Goal: Obtain resource: Download file/media

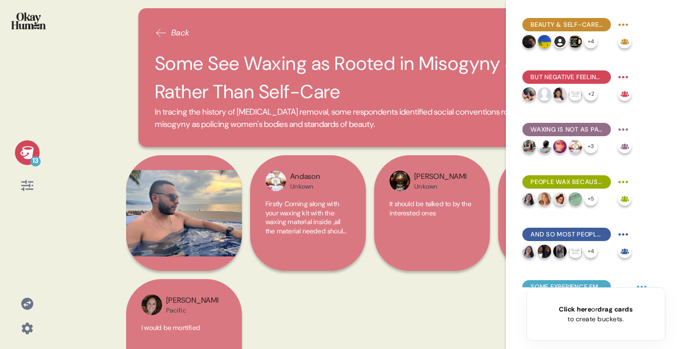
scroll to position [399, 0]
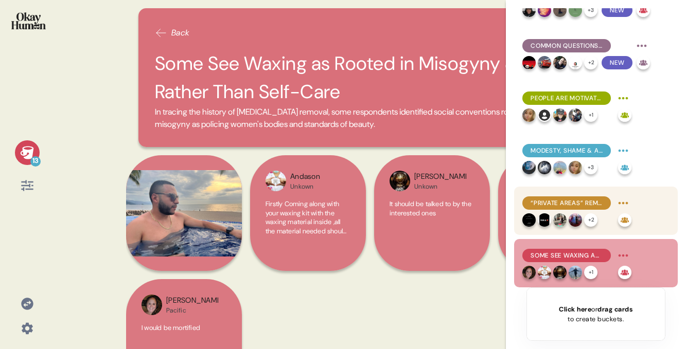
click at [547, 215] on img at bounding box center [543, 219] width 13 height 13
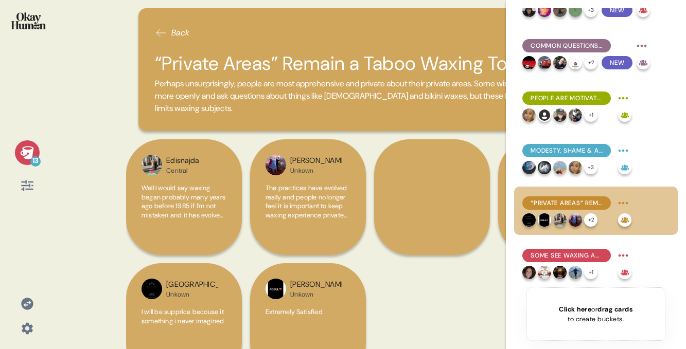
click at [564, 206] on span "“Private Areas” Remain a Taboo Waxing Topic" at bounding box center [566, 203] width 72 height 9
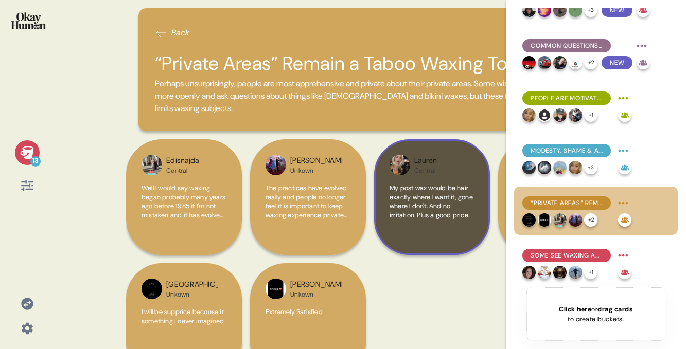
click at [435, 181] on div "Lauren Central My post wax would be hair exactly where I want it, gone where I …" at bounding box center [432, 197] width 116 height 116
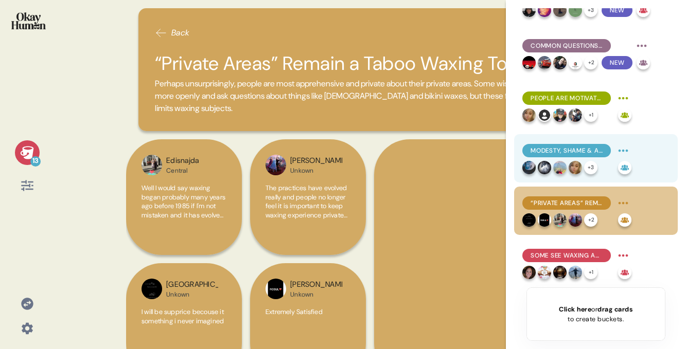
click at [574, 150] on span "Modesty, Shame & a Lack of Confidants Prevent People From Talking About Waxing" at bounding box center [566, 150] width 72 height 9
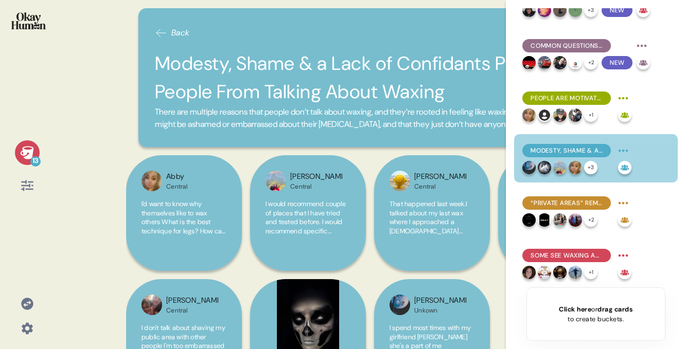
scroll to position [66, 0]
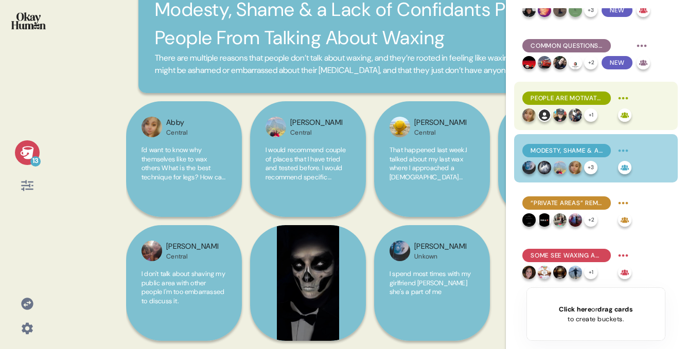
click at [552, 95] on span "People Are Motivated to Talk to Others to Educate & Offer Advice" at bounding box center [566, 98] width 72 height 9
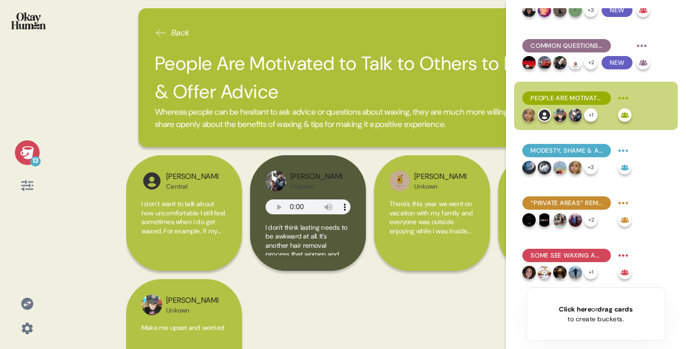
click at [25, 150] on icon at bounding box center [26, 152] width 13 height 13
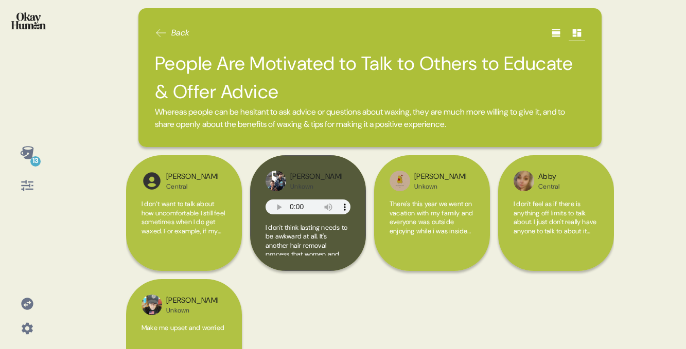
click at [27, 179] on icon at bounding box center [27, 185] width 14 height 14
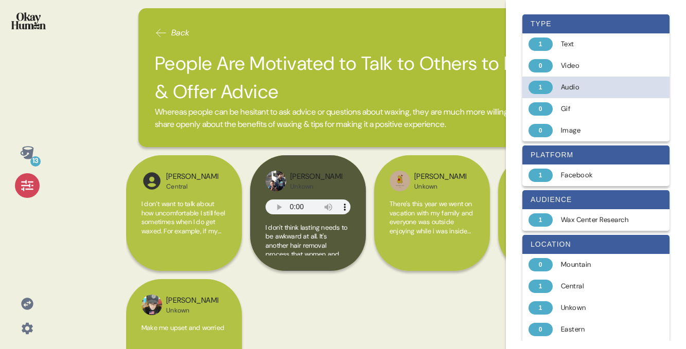
click at [573, 87] on div "Audio" at bounding box center [602, 87] width 82 height 10
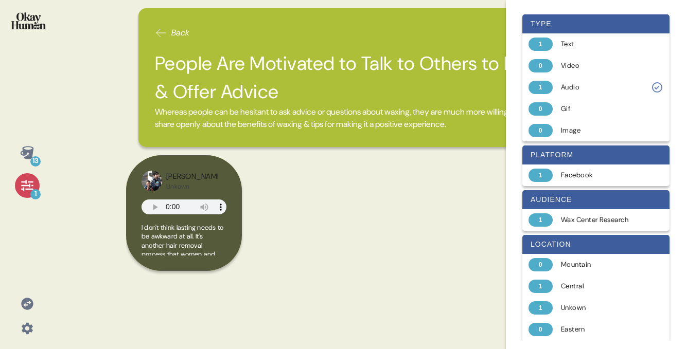
click at [39, 25] on img at bounding box center [28, 20] width 34 height 17
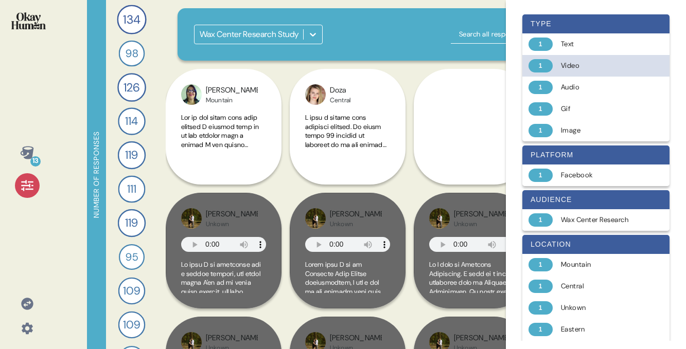
click at [584, 62] on div "Video" at bounding box center [602, 66] width 82 height 10
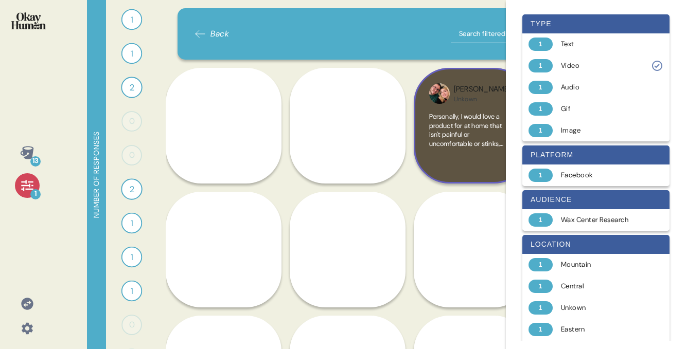
click at [414, 128] on div "Alexis Unkown Personally, I would love a product for at home that isn't painful…" at bounding box center [471, 126] width 116 height 116
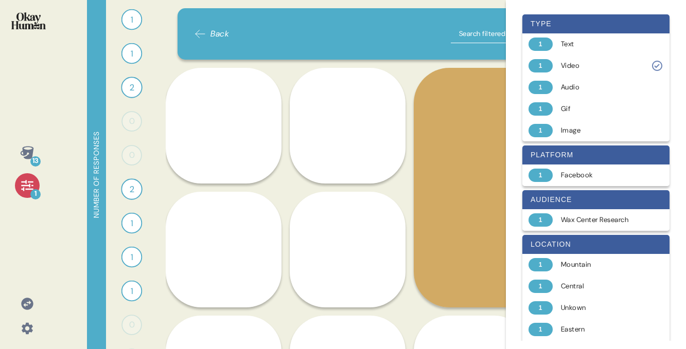
click at [22, 191] on icon at bounding box center [27, 185] width 14 height 14
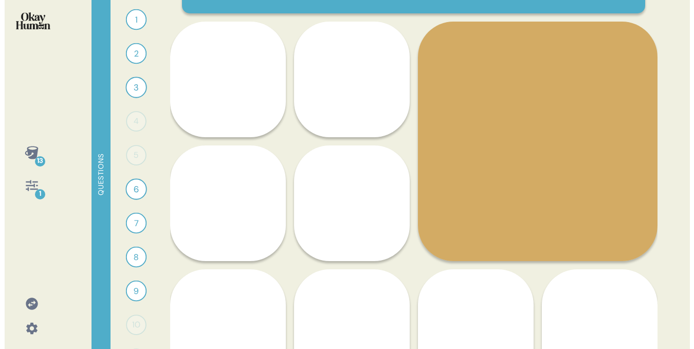
scroll to position [56, 0]
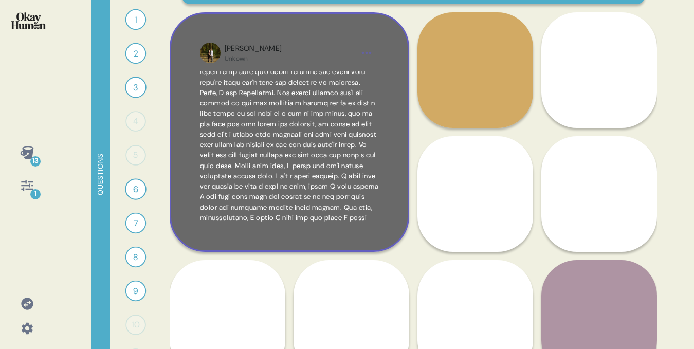
scroll to position [360, 0]
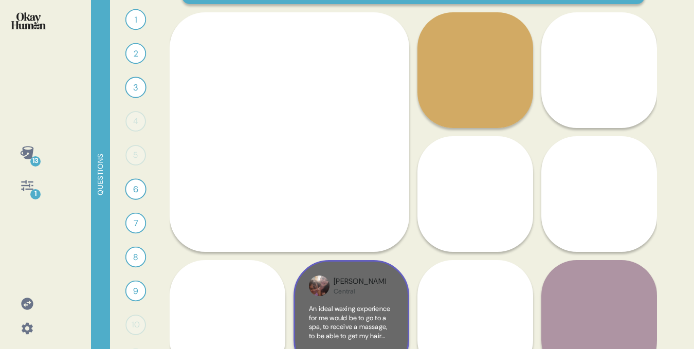
click at [376, 287] on div "Kay Central" at bounding box center [360, 286] width 52 height 20
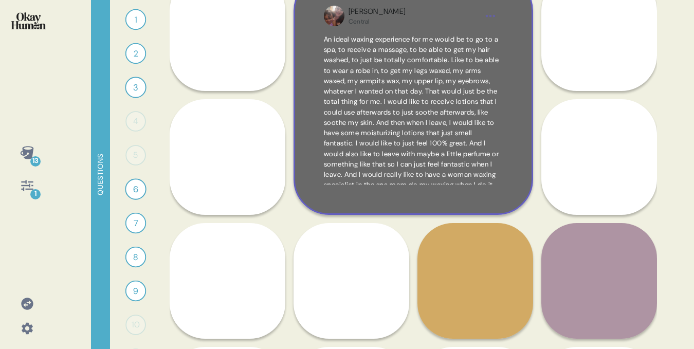
scroll to position [60, 0]
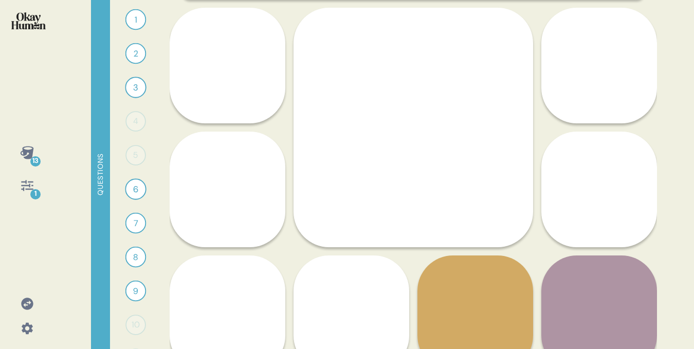
click at [25, 302] on icon at bounding box center [27, 304] width 12 height 12
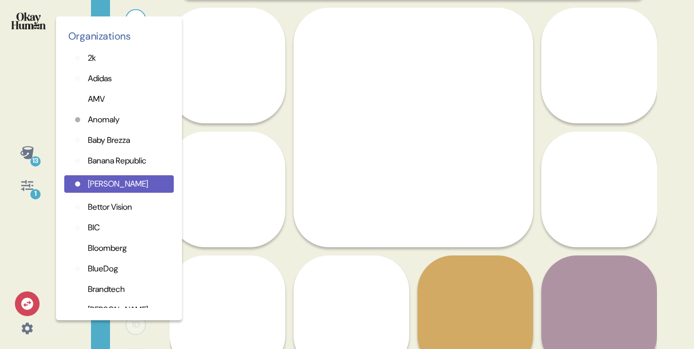
click at [28, 71] on div "13 1 Organizations 2k Adidas AMV Anomaly Baby Brezza Banana Republic Barkley Be…" at bounding box center [27, 174] width 54 height 349
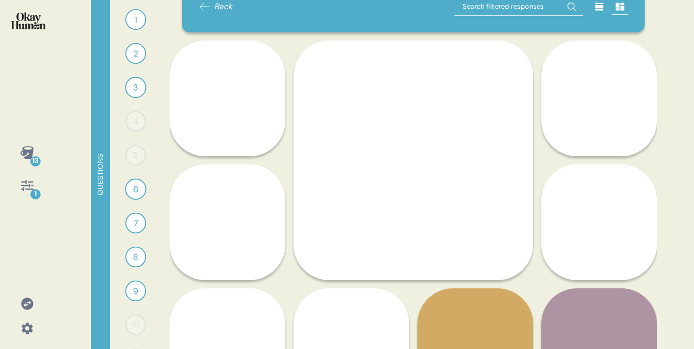
scroll to position [24, 0]
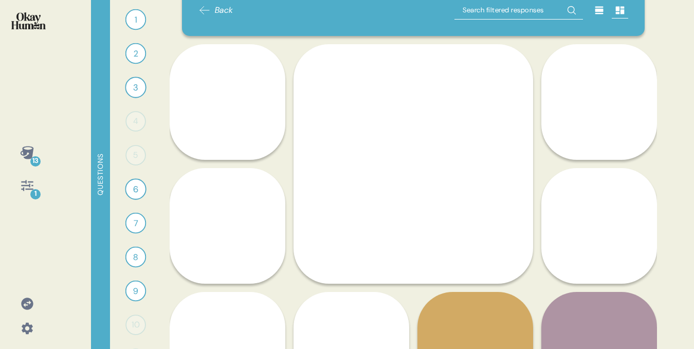
click at [299, 40] on div "Back Greg Unkown So this would be you go in comfortable, clean. They make it ve…" at bounding box center [414, 174] width 488 height 349
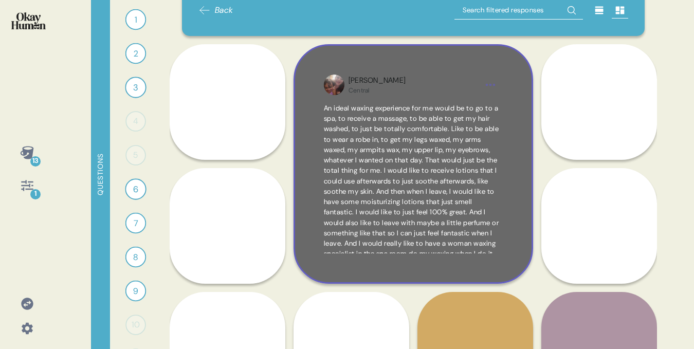
click at [350, 85] on div "Kay" at bounding box center [377, 80] width 57 height 11
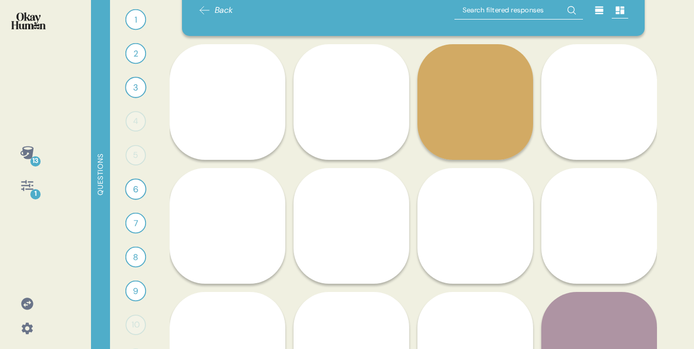
click at [597, 13] on icon at bounding box center [600, 11] width 8 height 8
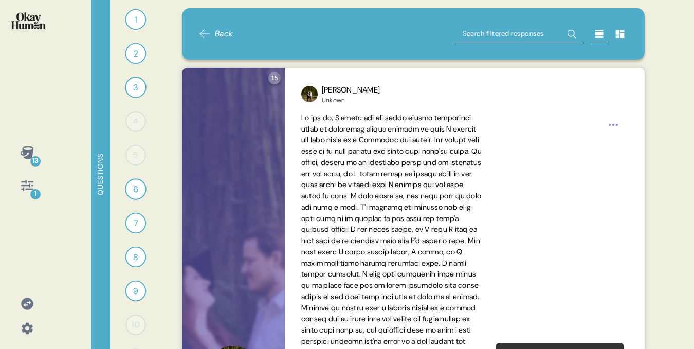
click at [515, 34] on input "text" at bounding box center [519, 34] width 129 height 19
type input "kay"
click at [569, 33] on icon at bounding box center [572, 34] width 16 height 16
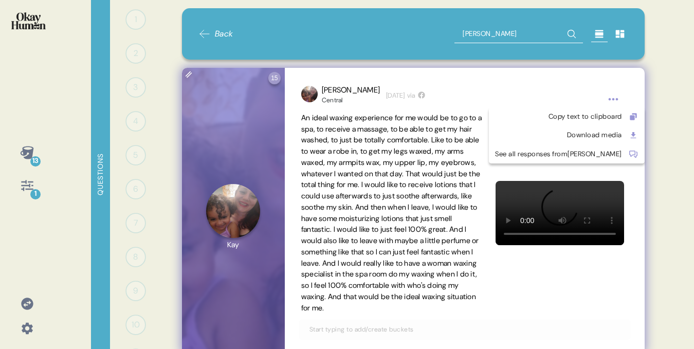
click at [612, 97] on html "13 1 Questions 1 0 Responses Responses 2 0 Responses Responses 3 0 Responses Re…" at bounding box center [347, 174] width 694 height 349
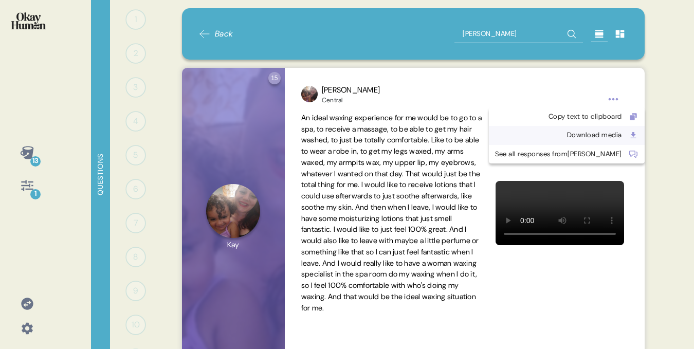
click at [564, 136] on div "Download media" at bounding box center [558, 135] width 127 height 10
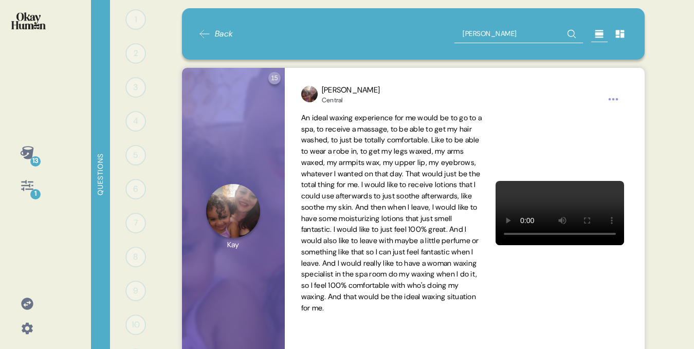
click at [225, 35] on span "Back" at bounding box center [224, 34] width 19 height 12
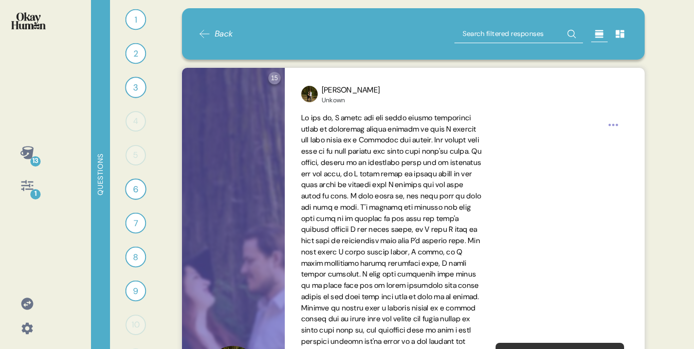
click at [26, 20] on img at bounding box center [28, 20] width 34 height 17
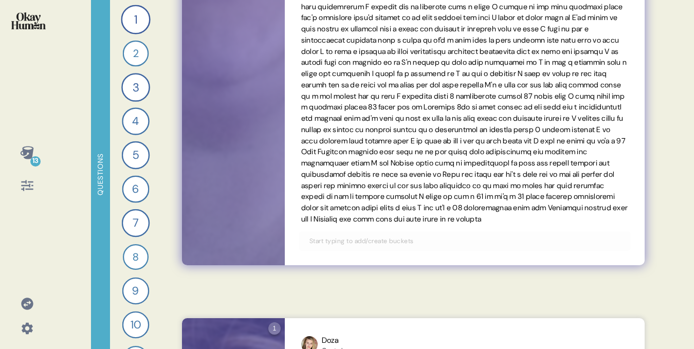
scroll to position [0, 0]
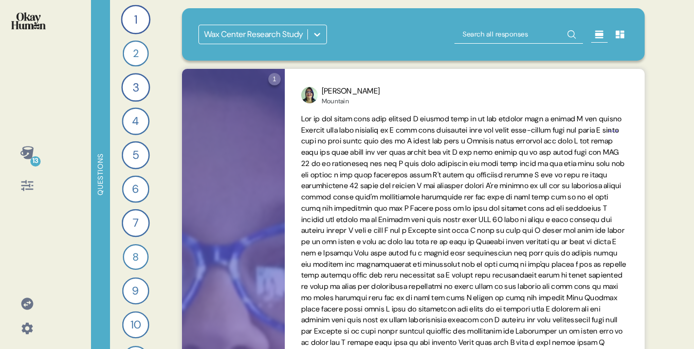
click at [314, 41] on div at bounding box center [317, 34] width 19 height 19
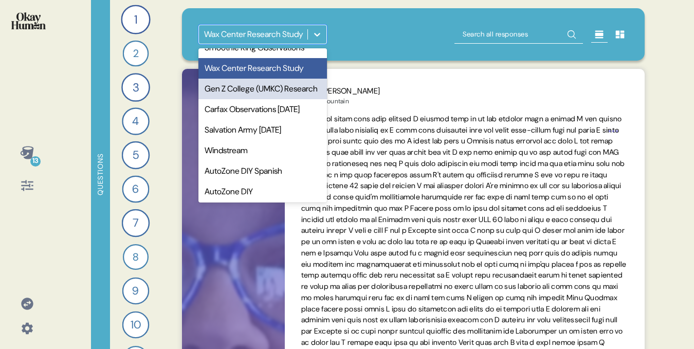
scroll to position [35, 0]
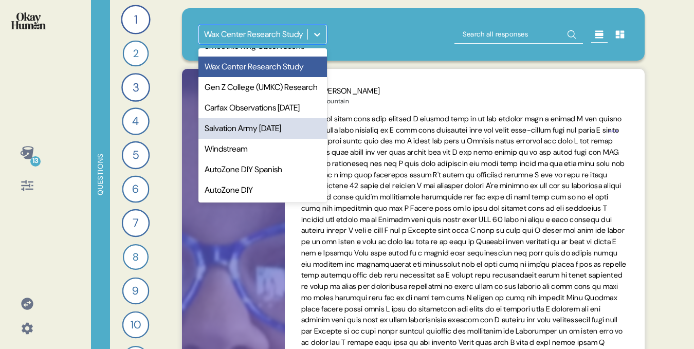
click at [262, 138] on div "Salvation Army April 2022" at bounding box center [263, 128] width 129 height 21
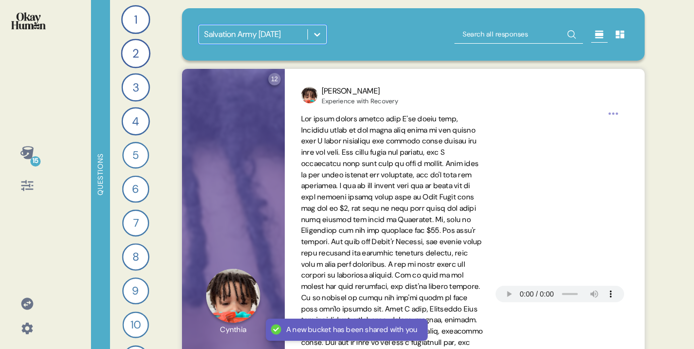
click at [27, 156] on div at bounding box center [27, 153] width 6 height 6
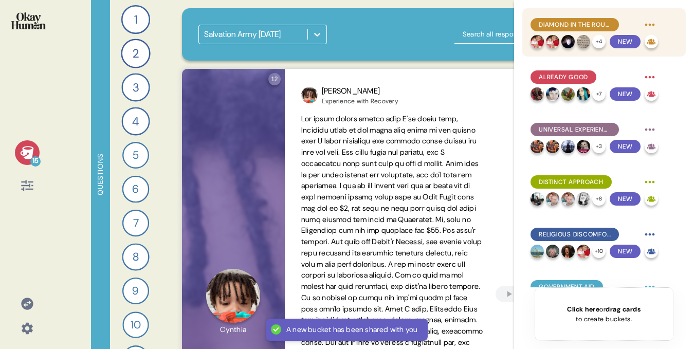
click at [574, 19] on div "Diamond in the Rough" at bounding box center [575, 24] width 88 height 13
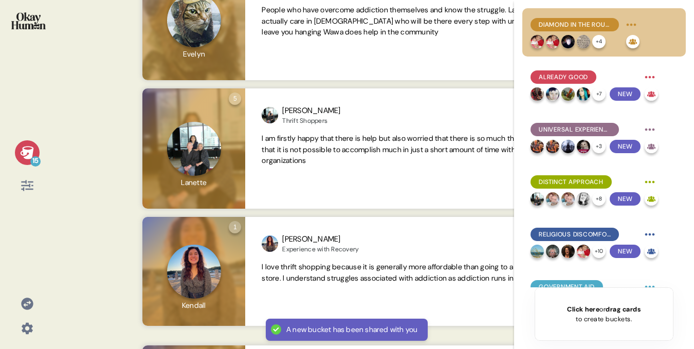
scroll to position [829, 0]
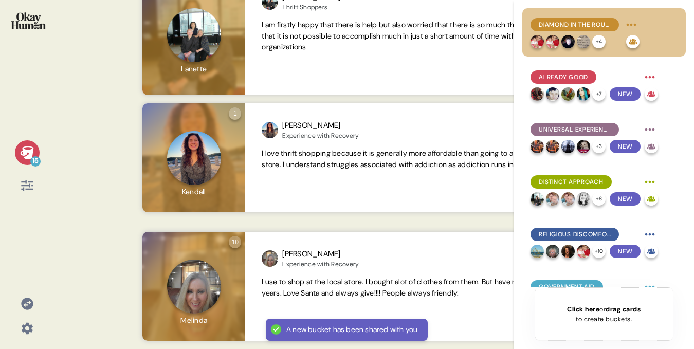
click at [23, 160] on div "15" at bounding box center [27, 152] width 25 height 25
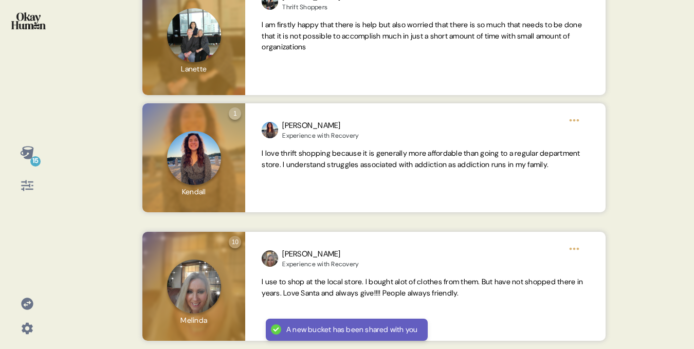
click at [28, 188] on icon at bounding box center [27, 185] width 14 height 14
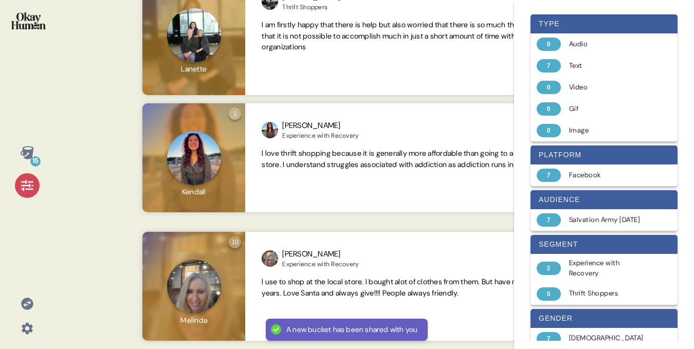
click at [28, 15] on img at bounding box center [28, 20] width 34 height 17
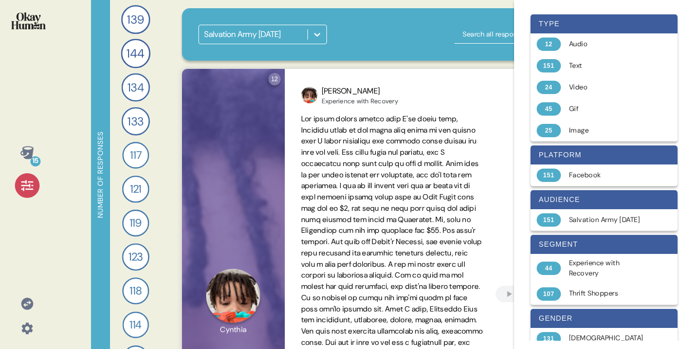
click at [28, 15] on img at bounding box center [28, 20] width 34 height 17
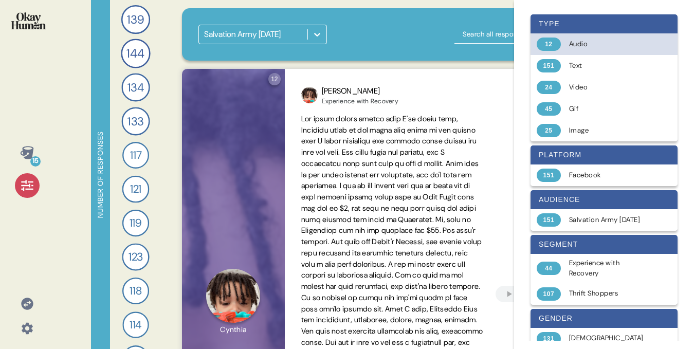
click at [580, 43] on div "Audio" at bounding box center [610, 44] width 82 height 10
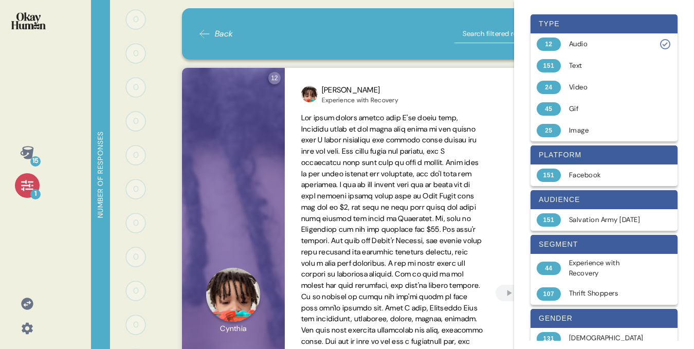
click at [23, 182] on icon at bounding box center [27, 186] width 12 height 11
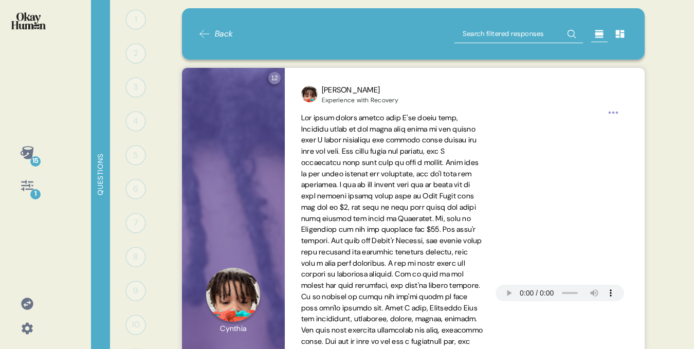
click at [620, 30] on icon at bounding box center [620, 34] width 10 height 10
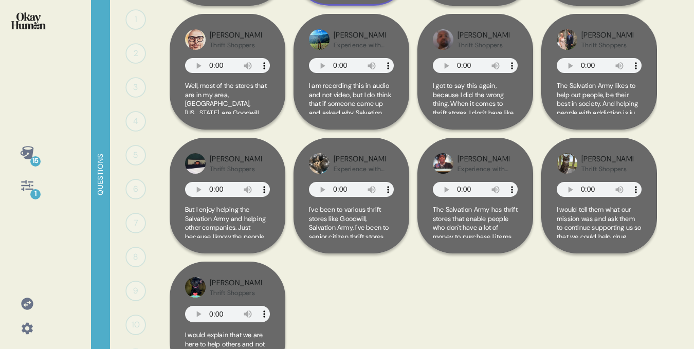
scroll to position [205, 0]
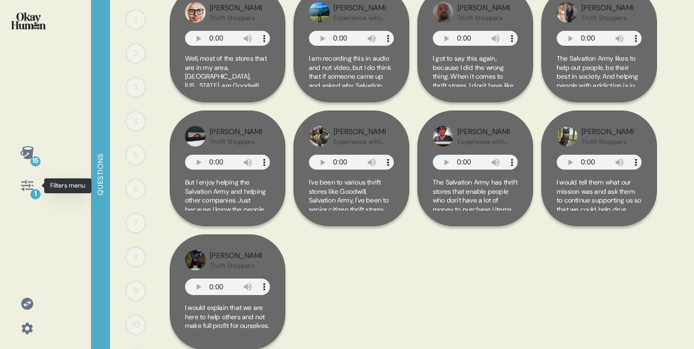
click at [22, 185] on icon at bounding box center [27, 186] width 12 height 11
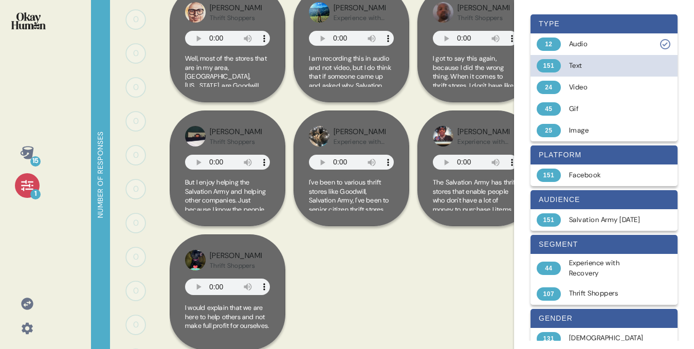
click at [583, 75] on div "151 Text" at bounding box center [604, 66] width 147 height 22
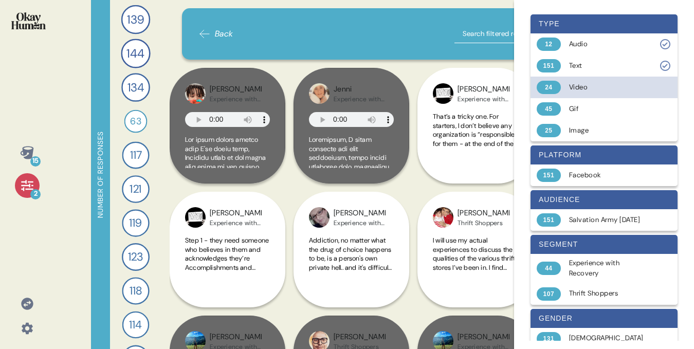
click at [582, 85] on div "Video" at bounding box center [610, 87] width 82 height 10
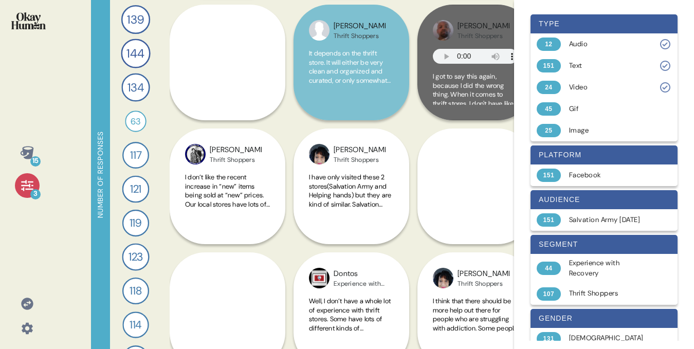
scroll to position [544, 0]
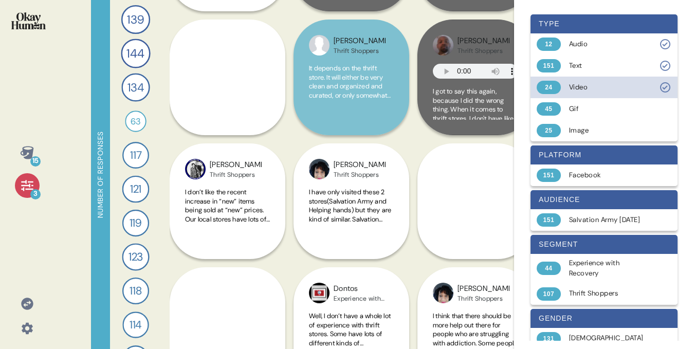
click at [601, 83] on div "Video" at bounding box center [610, 87] width 82 height 10
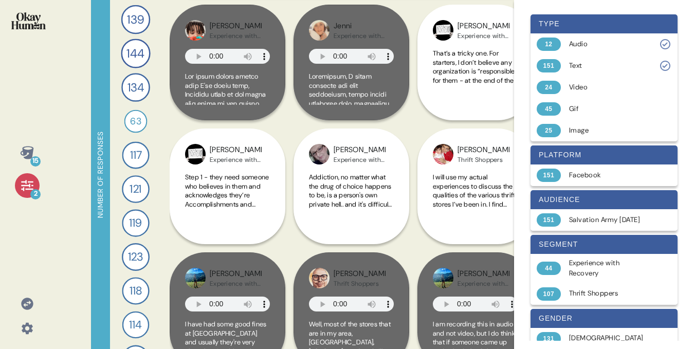
scroll to position [64, 0]
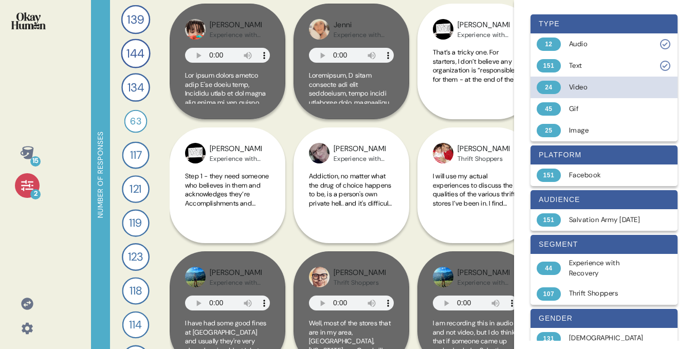
click at [584, 84] on div "Video" at bounding box center [610, 87] width 82 height 10
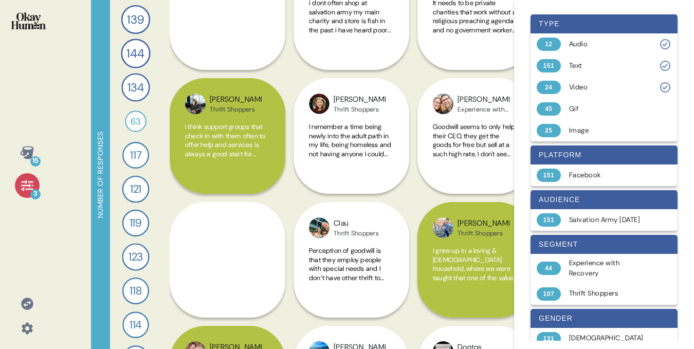
scroll to position [1728, 0]
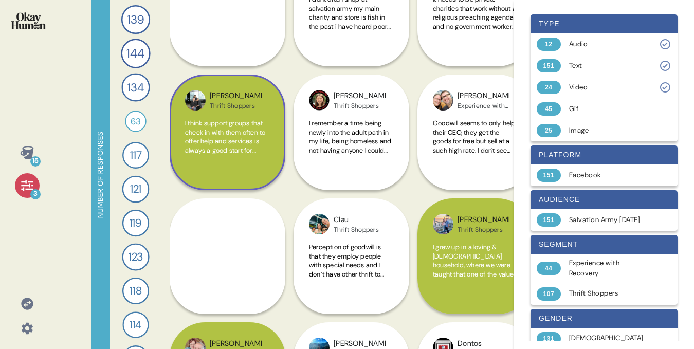
click at [178, 169] on div "Lanette Thrift Shoppers I think support groups that check in with them often to…" at bounding box center [228, 133] width 116 height 116
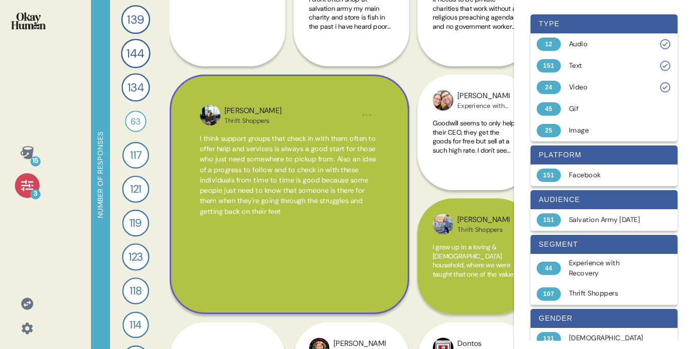
click at [210, 158] on span "I think support groups that check in with them often to offer help and services…" at bounding box center [288, 175] width 176 height 82
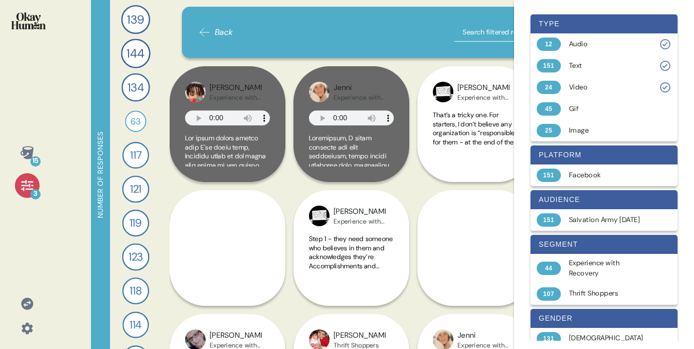
scroll to position [0, 0]
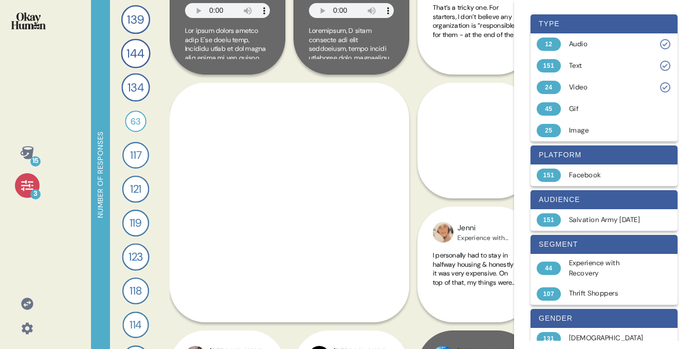
scroll to position [112, 0]
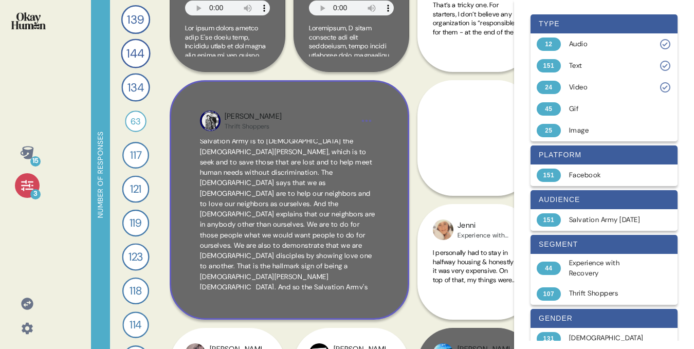
click at [351, 139] on div "Jennifer Thrift Shoppers So why does the Salvation Army help those who are stru…" at bounding box center [290, 200] width 240 height 240
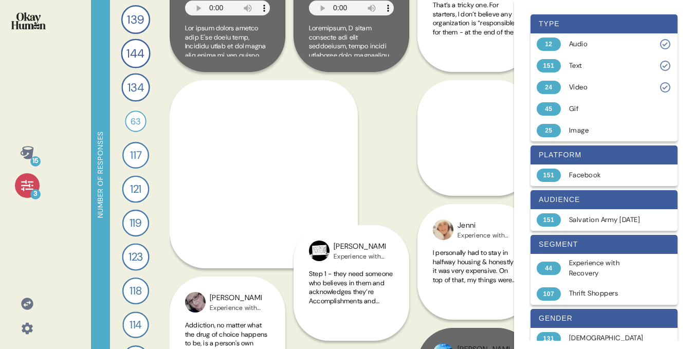
scroll to position [0, 0]
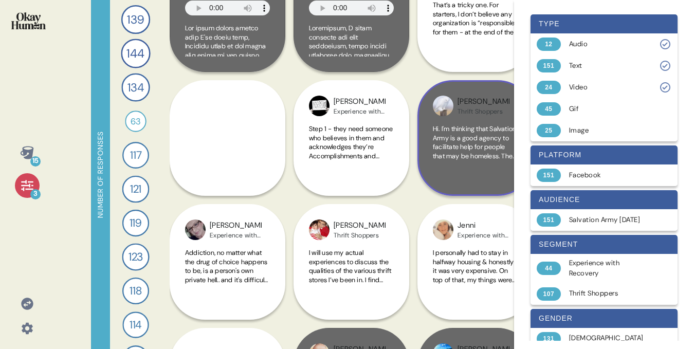
click at [493, 126] on span "Hi. I'm thinking that Salvation Army is a good agency to facilitate help for pe…" at bounding box center [475, 142] width 85 height 36
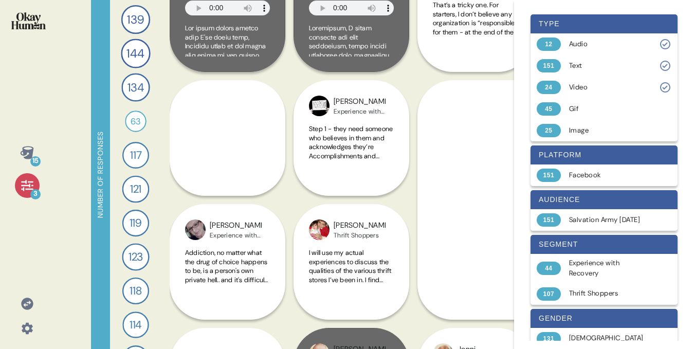
click at [25, 188] on icon at bounding box center [27, 186] width 12 height 11
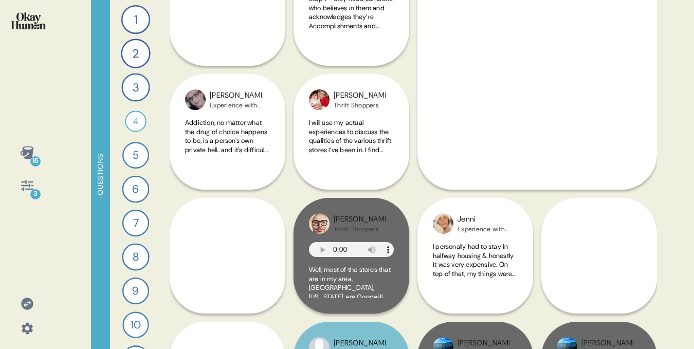
scroll to position [242, 0]
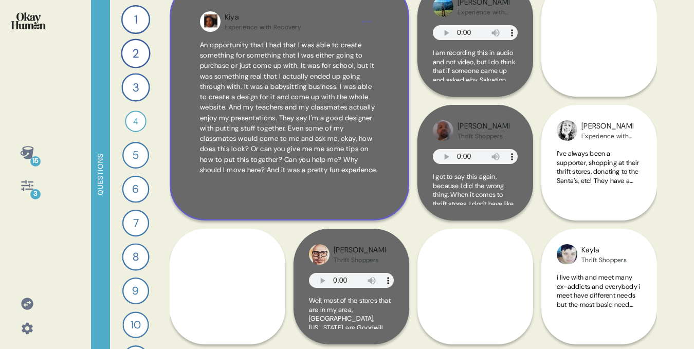
scroll to position [435, 0]
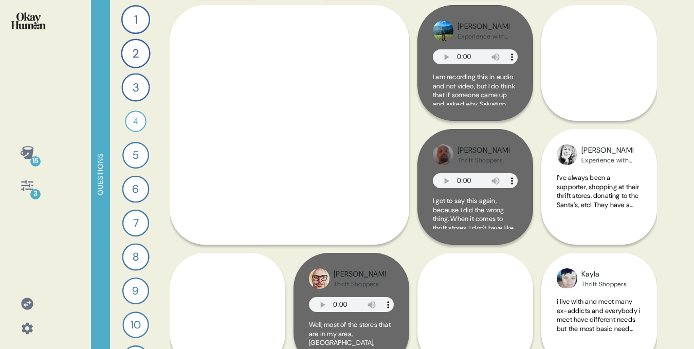
click at [27, 187] on icon at bounding box center [27, 185] width 14 height 14
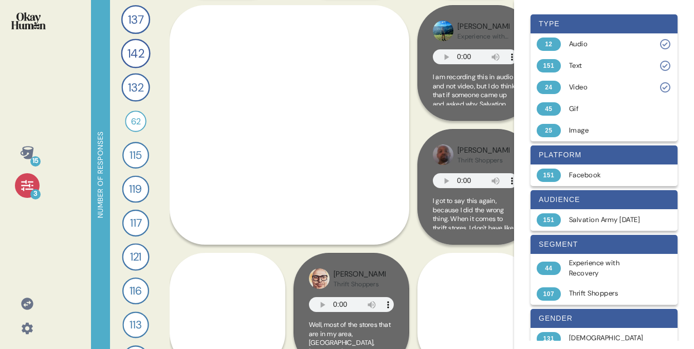
click at [27, 187] on icon at bounding box center [27, 185] width 14 height 14
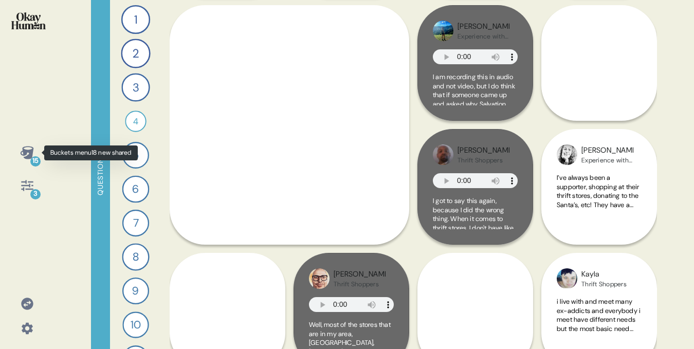
click at [31, 156] on icon at bounding box center [26, 152] width 13 height 13
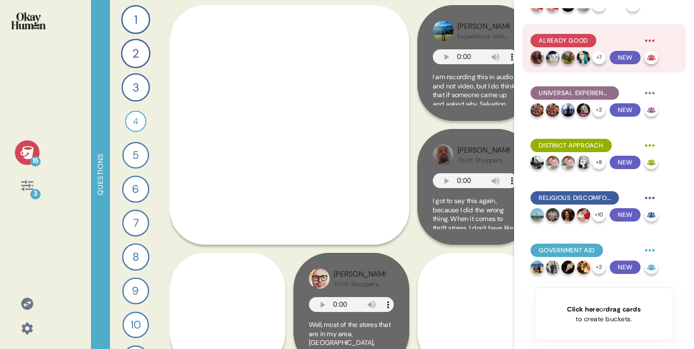
scroll to position [37, 0]
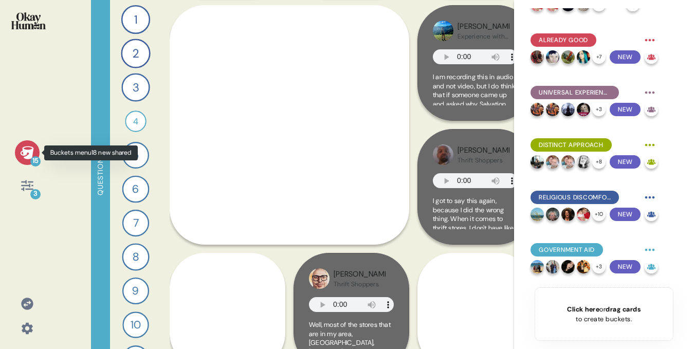
click at [30, 150] on icon at bounding box center [26, 152] width 13 height 13
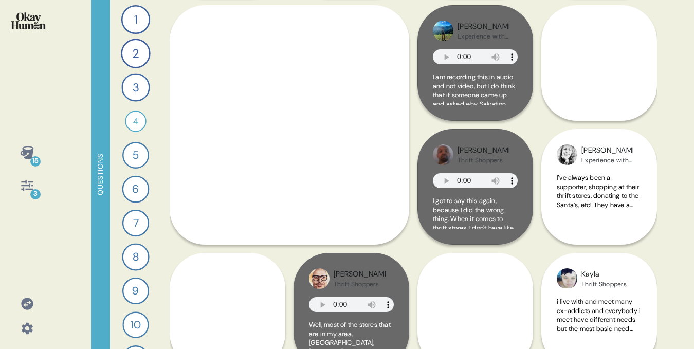
scroll to position [0, 0]
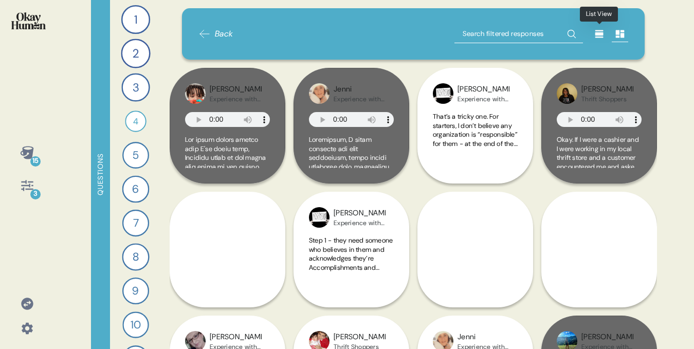
click at [594, 34] on icon at bounding box center [599, 34] width 10 height 10
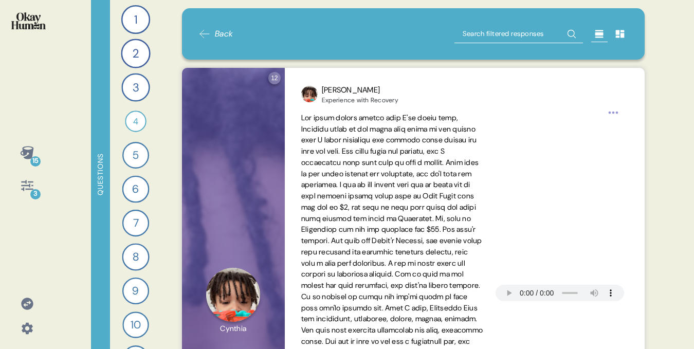
click at [481, 30] on input "text" at bounding box center [519, 34] width 129 height 19
type input "kiya"
click at [569, 40] on icon at bounding box center [572, 34] width 16 height 16
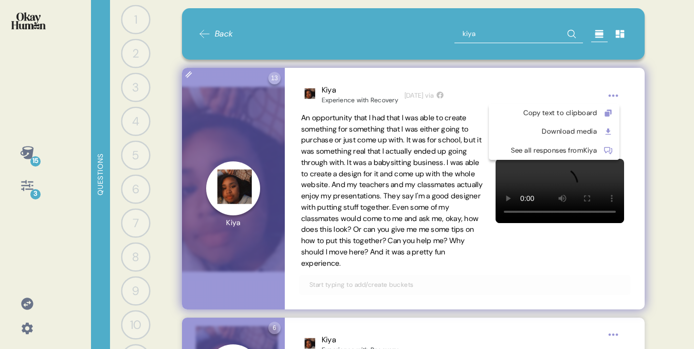
click at [608, 89] on html "15 3 Questions 1 0 Responses Responses 2 0 Responses Responses 3 0 Responses Re…" at bounding box center [347, 174] width 694 height 349
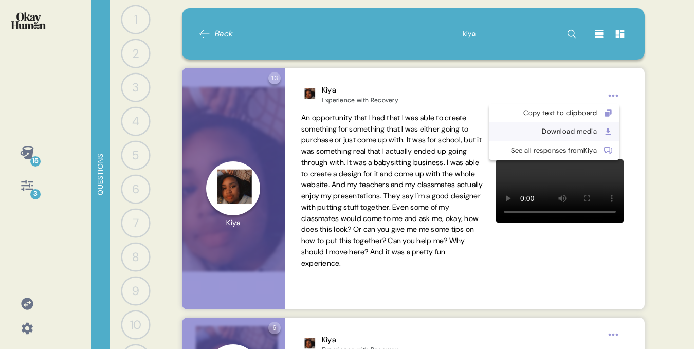
click at [569, 131] on div "Download media" at bounding box center [546, 132] width 102 height 10
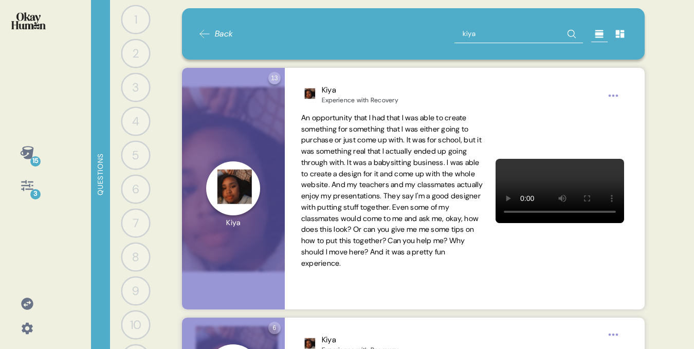
click at [207, 33] on icon at bounding box center [205, 34] width 12 height 12
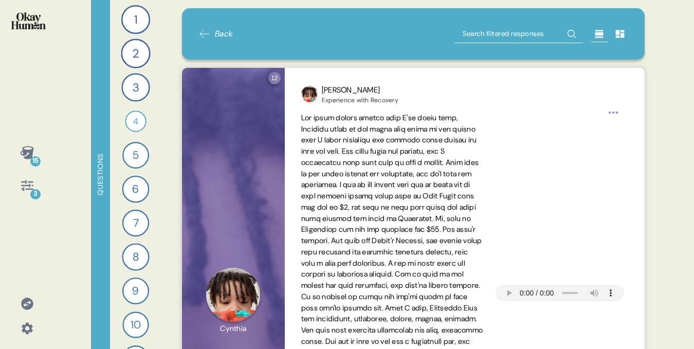
click at [240, 25] on div "Back" at bounding box center [414, 34] width 430 height 19
click at [224, 33] on span "Back" at bounding box center [224, 34] width 19 height 12
click at [23, 23] on img at bounding box center [28, 20] width 34 height 17
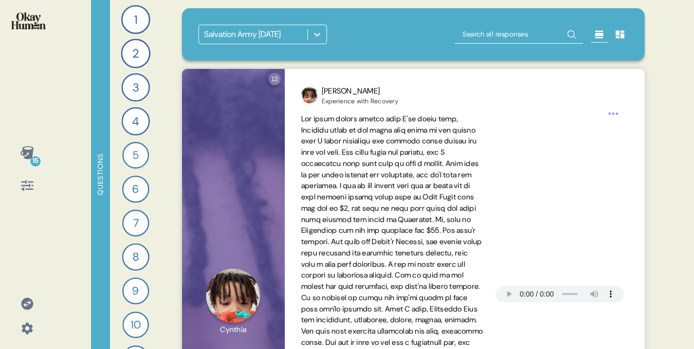
click at [484, 32] on input "text" at bounding box center [519, 34] width 129 height 19
type input "kiya"
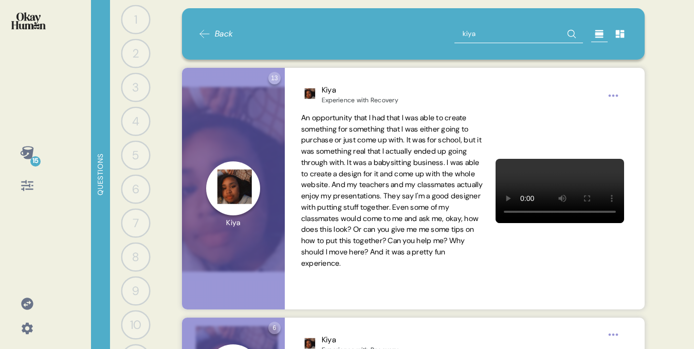
click at [219, 38] on span "Back" at bounding box center [224, 34] width 19 height 12
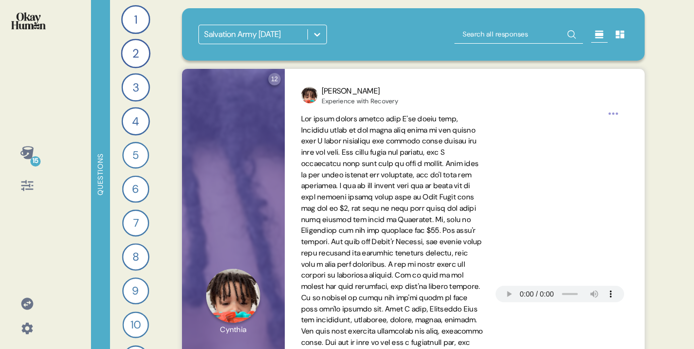
click at [247, 36] on div "Salvation Army April 2022" at bounding box center [242, 34] width 77 height 12
click at [26, 297] on icon at bounding box center [27, 304] width 14 height 14
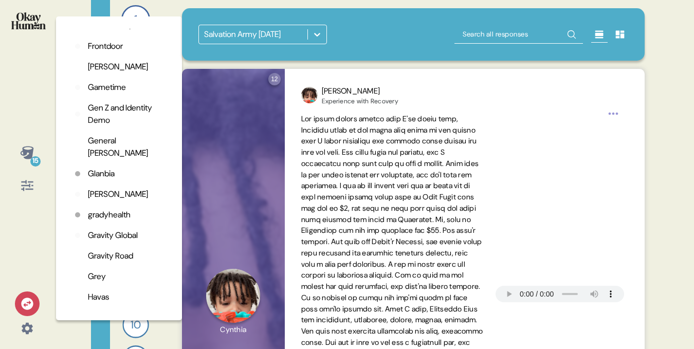
scroll to position [932, 0]
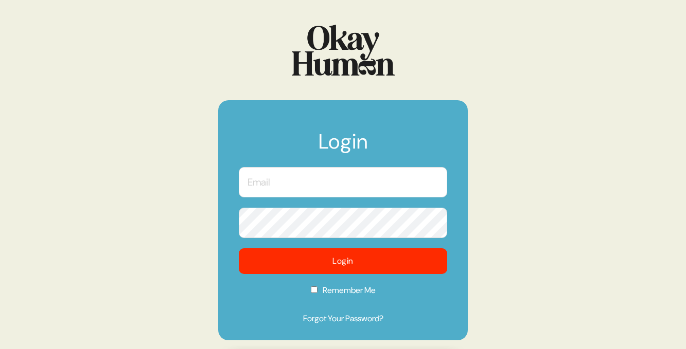
click at [271, 184] on input "text" at bounding box center [343, 182] width 208 height 30
type input "ben@sympler.co"
checkbox input "true"
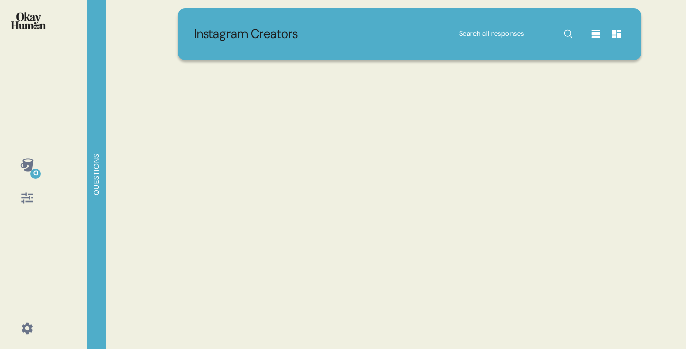
click at [348, 254] on div "Instagram Creators" at bounding box center [410, 174] width 488 height 349
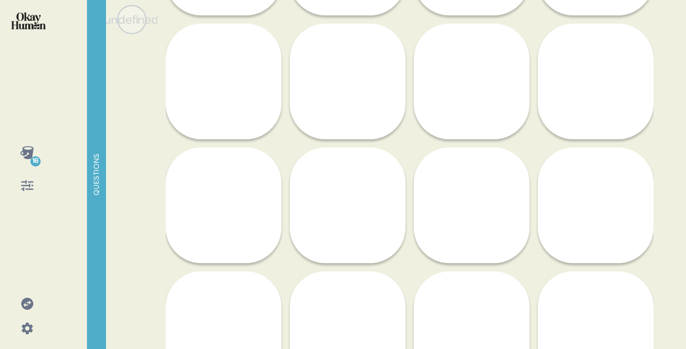
scroll to position [307, 0]
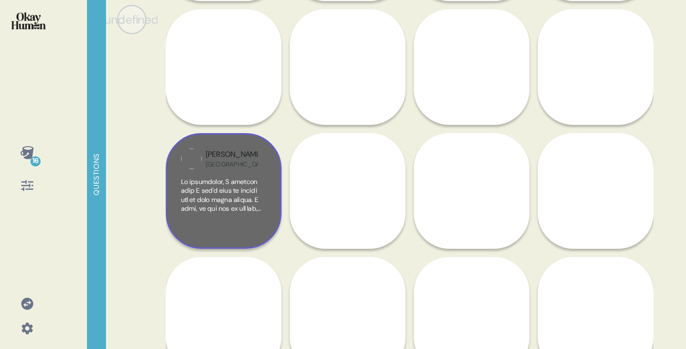
click at [243, 159] on div "Amy London" at bounding box center [232, 159] width 52 height 20
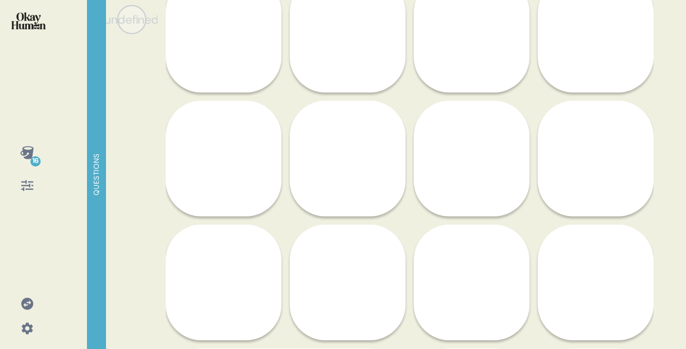
scroll to position [0, 0]
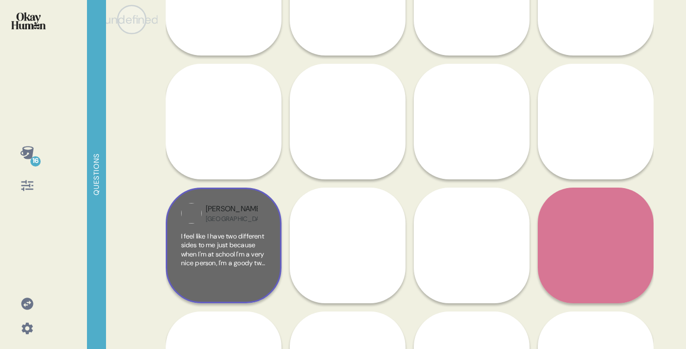
click at [227, 226] on div "Amy London I feel like I have two different sides to me just because when I'm a…" at bounding box center [224, 246] width 116 height 116
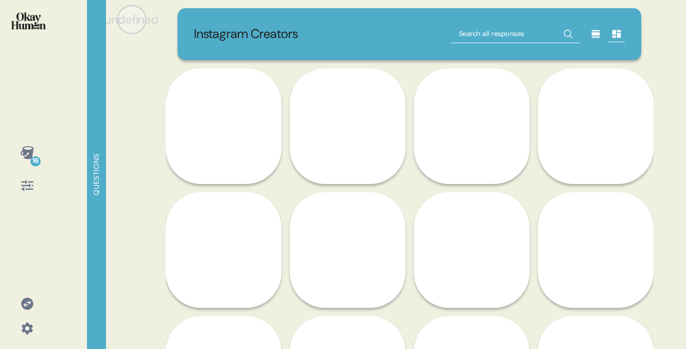
click at [594, 34] on icon at bounding box center [595, 34] width 8 height 8
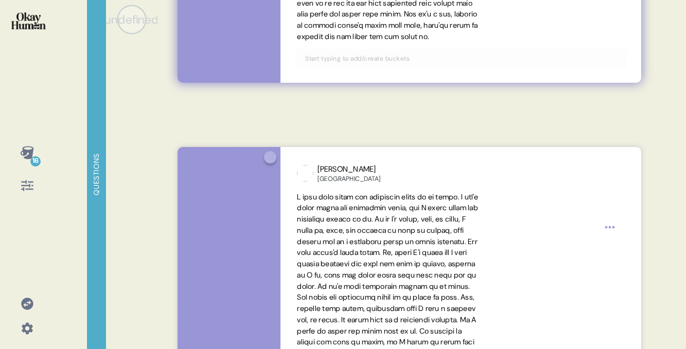
scroll to position [942, 0]
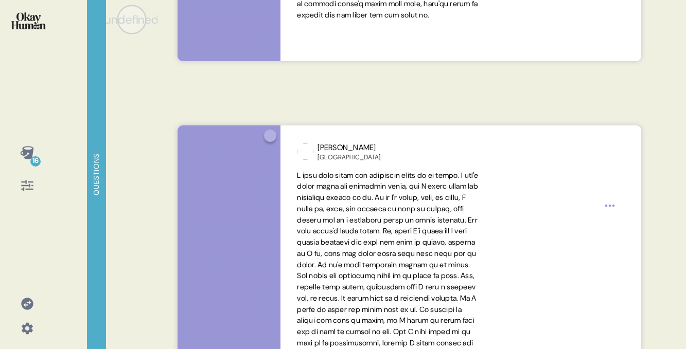
click at [33, 185] on icon at bounding box center [27, 185] width 14 height 14
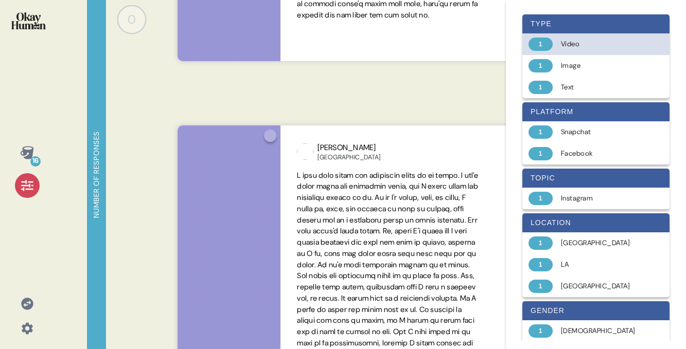
click at [583, 45] on div "Video" at bounding box center [602, 44] width 82 height 10
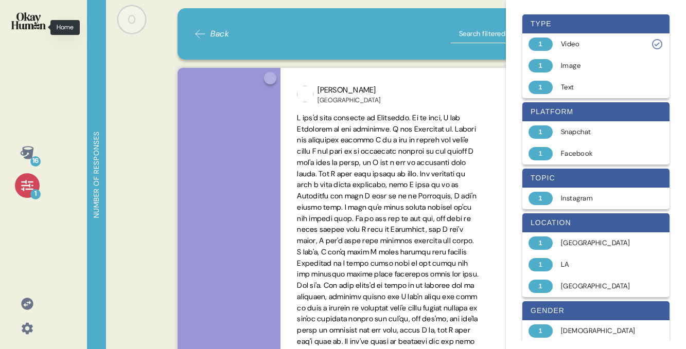
click at [20, 21] on img at bounding box center [28, 20] width 34 height 17
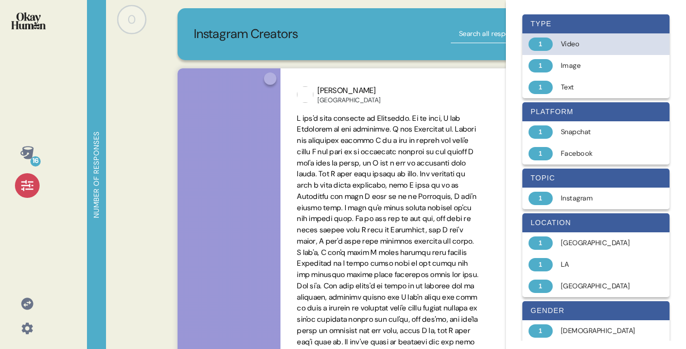
click at [574, 44] on div "Video" at bounding box center [602, 44] width 82 height 10
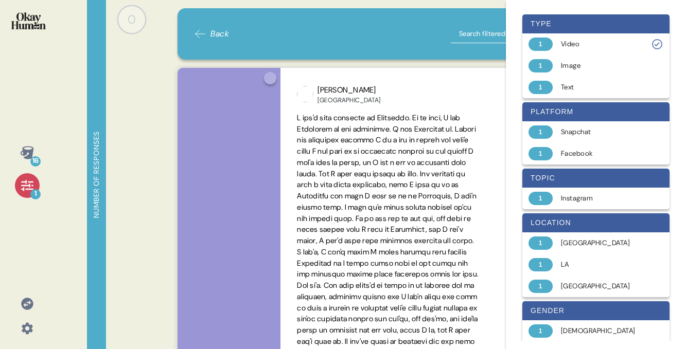
click at [32, 21] on img at bounding box center [28, 20] width 34 height 17
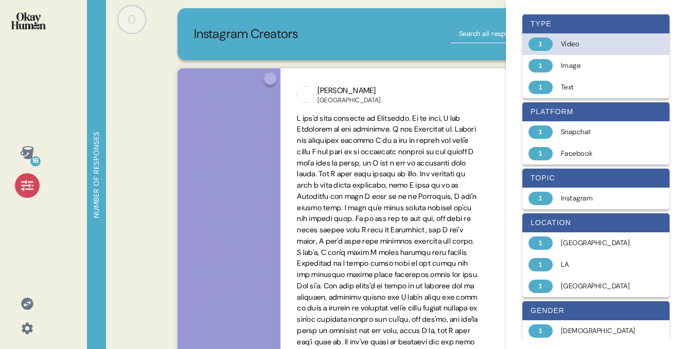
click at [581, 45] on div "Video" at bounding box center [602, 44] width 82 height 10
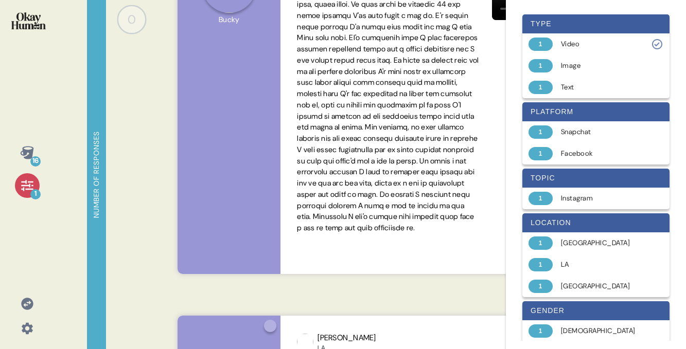
scroll to position [3113, 0]
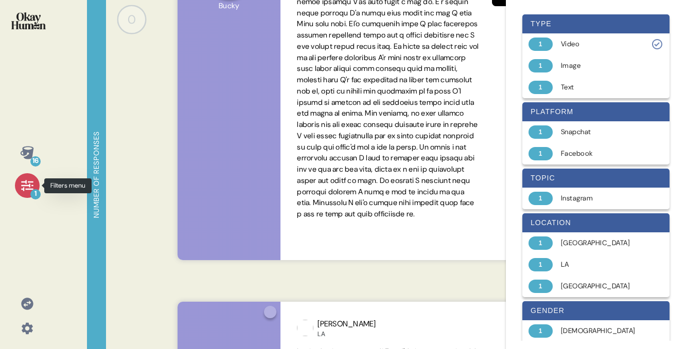
click at [37, 189] on div "1" at bounding box center [35, 194] width 10 height 10
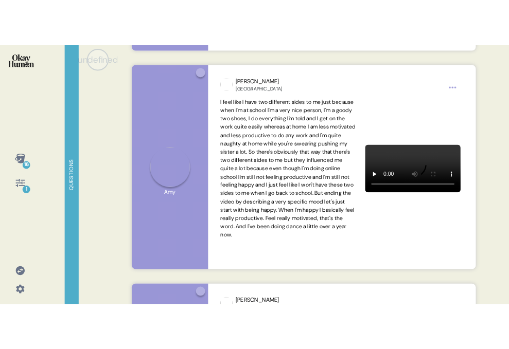
scroll to position [11056, 0]
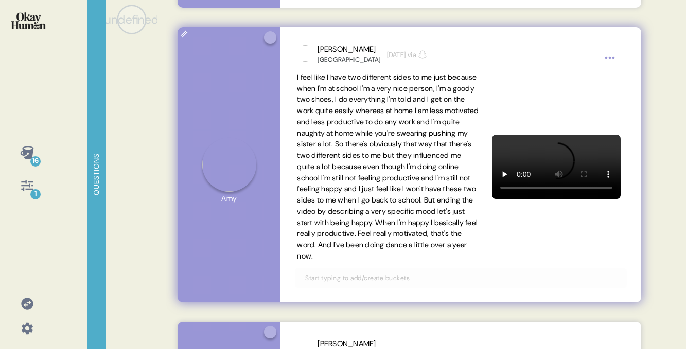
click at [614, 56] on html "16 1 Questions undefined 0 Responses Responses Back Question Click to view resp…" at bounding box center [343, 174] width 686 height 349
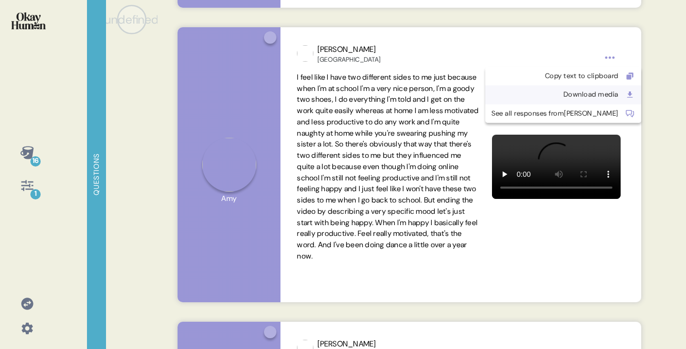
click at [569, 96] on div "Download media" at bounding box center [554, 94] width 127 height 10
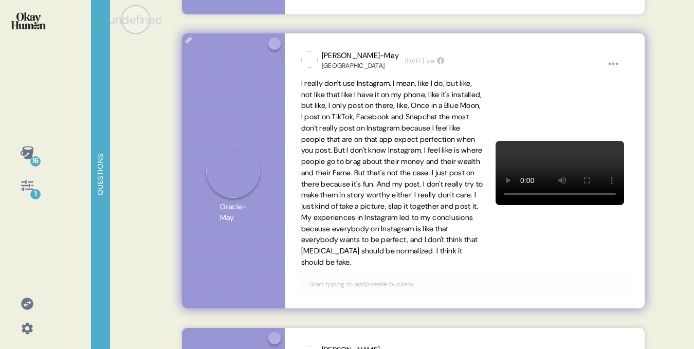
scroll to position [10455, 0]
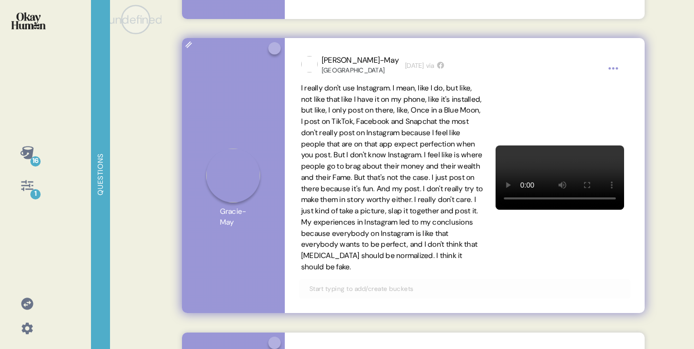
click at [616, 68] on html "16 1 Questions undefined 0 Responses Responses Back Question Click to view resp…" at bounding box center [347, 174] width 694 height 349
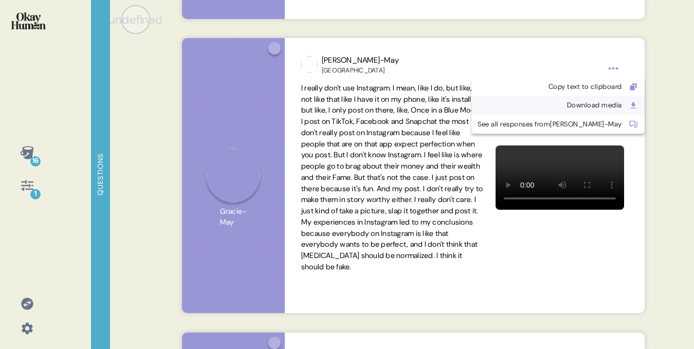
click at [575, 100] on div "Download media" at bounding box center [558, 105] width 173 height 19
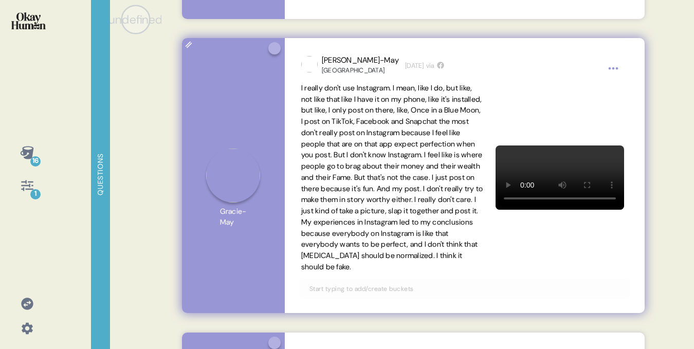
click at [614, 71] on html "16 1 Questions undefined 0 Responses Responses Back Question Click to view resp…" at bounding box center [347, 174] width 694 height 349
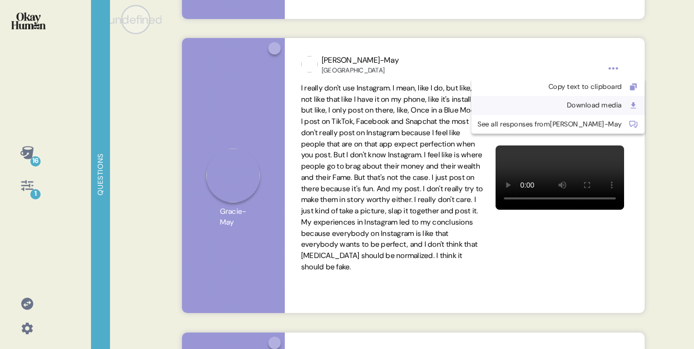
click at [573, 103] on div "Download media" at bounding box center [550, 105] width 145 height 10
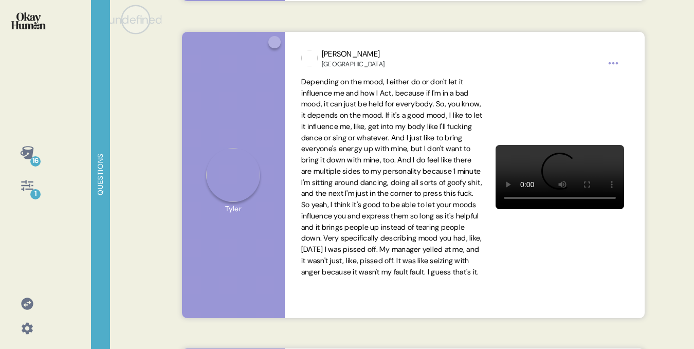
scroll to position [8891, 0]
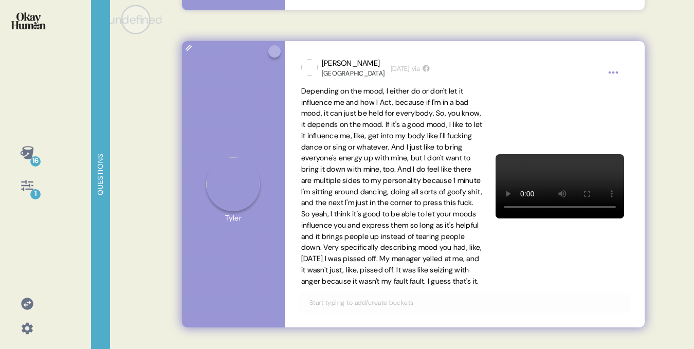
click at [614, 75] on html "16 1 Questions undefined 0 Responses Responses Back Question Click to view resp…" at bounding box center [347, 174] width 694 height 349
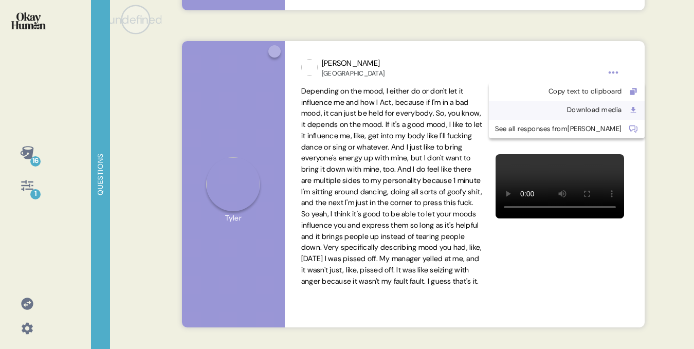
click at [569, 108] on div "Download media" at bounding box center [558, 110] width 127 height 10
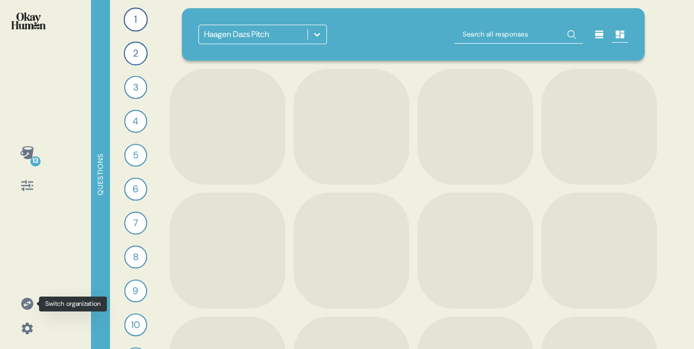
click at [30, 302] on icon at bounding box center [27, 304] width 14 height 14
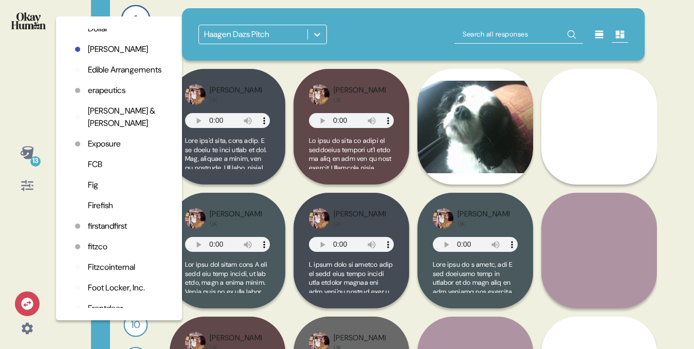
scroll to position [668, 0]
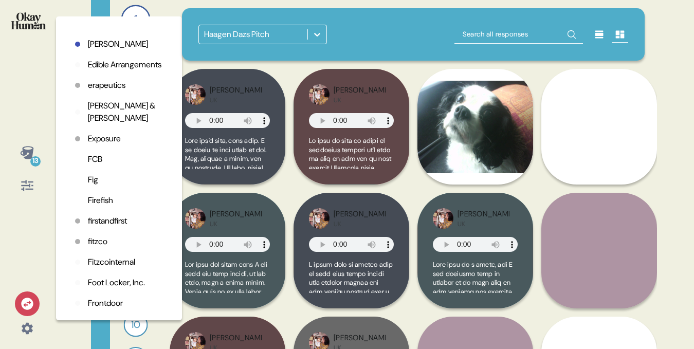
click at [102, 248] on p "fitzco" at bounding box center [98, 242] width 20 height 12
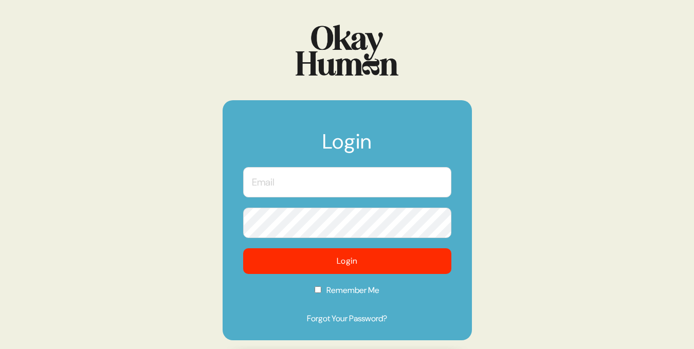
click at [310, 187] on input "text" at bounding box center [347, 182] width 208 height 30
type input "[EMAIL_ADDRESS][DOMAIN_NAME]"
checkbox input "true"
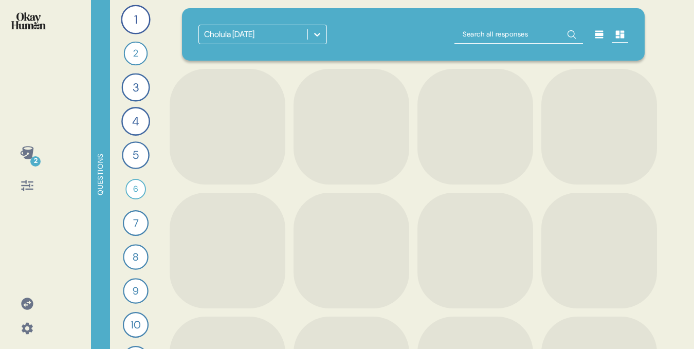
click at [315, 34] on icon at bounding box center [317, 35] width 6 height 4
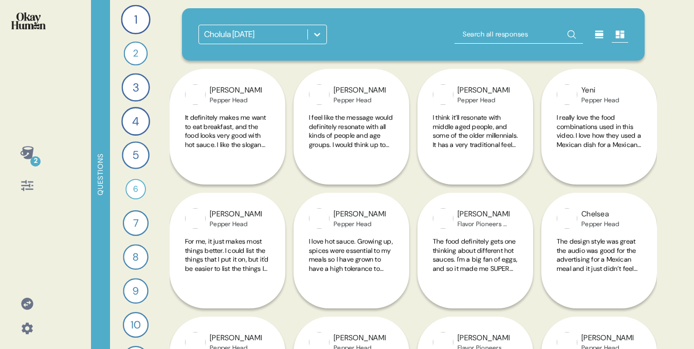
click at [317, 35] on icon at bounding box center [317, 35] width 6 height 4
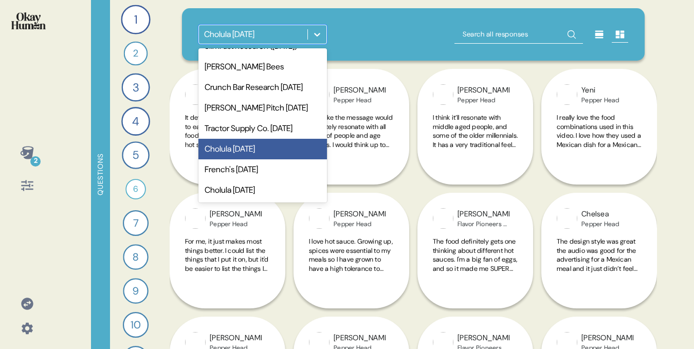
scroll to position [105, 0]
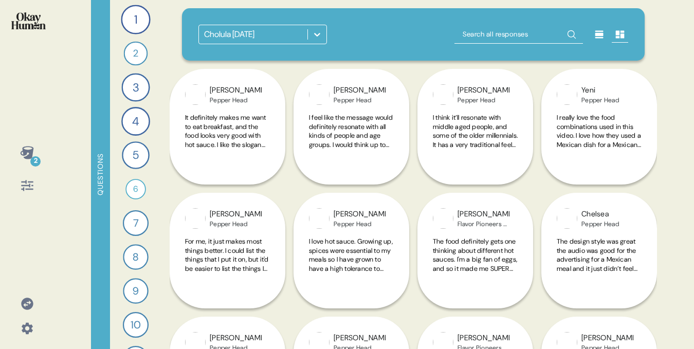
click at [23, 299] on icon at bounding box center [27, 304] width 12 height 12
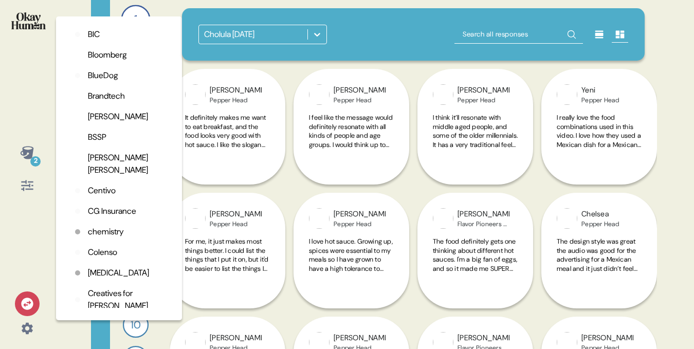
scroll to position [190, 0]
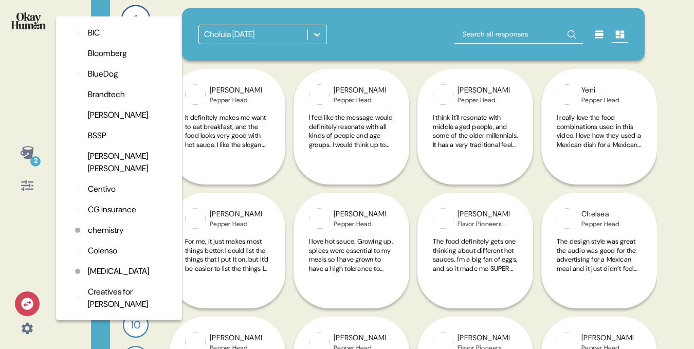
click at [107, 228] on p "chemistry" at bounding box center [106, 230] width 36 height 12
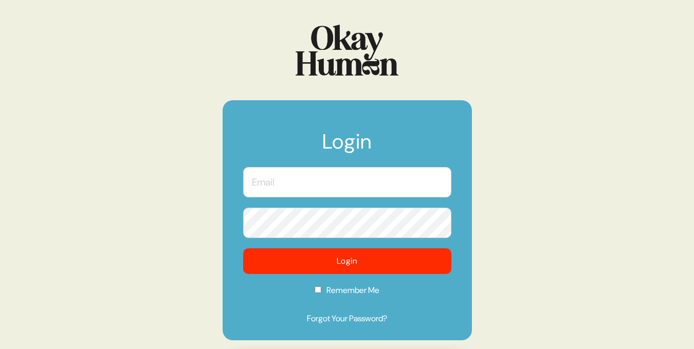
click at [277, 171] on input "text" at bounding box center [347, 182] width 208 height 30
type input "[EMAIL_ADDRESS][DOMAIN_NAME]"
checkbox input "true"
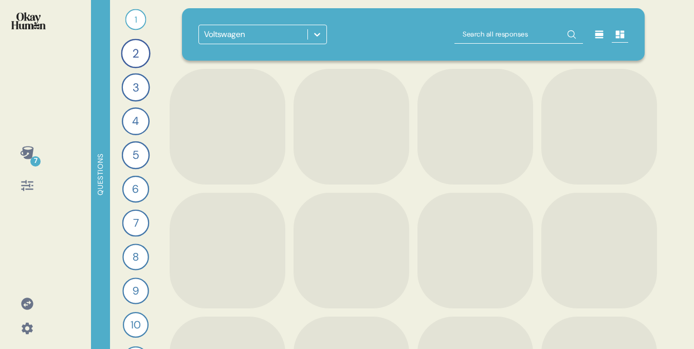
click at [318, 32] on icon at bounding box center [317, 34] width 10 height 10
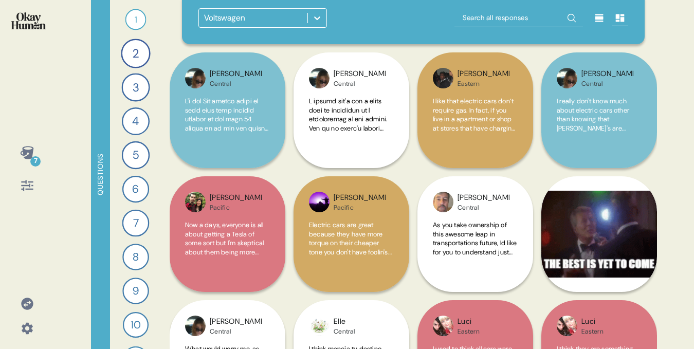
scroll to position [17, 0]
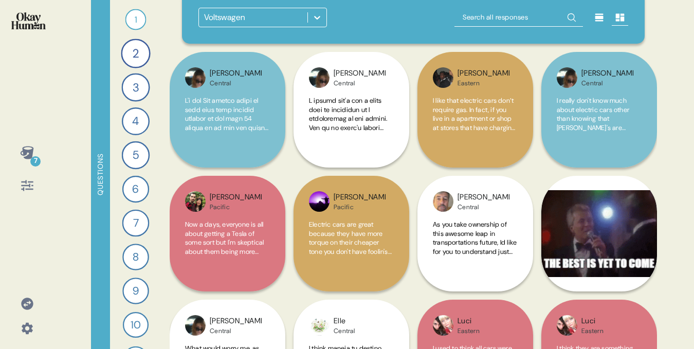
click at [318, 18] on icon at bounding box center [317, 18] width 6 height 4
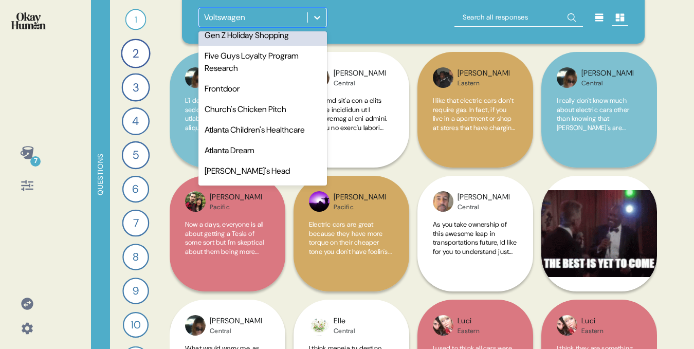
scroll to position [488, 0]
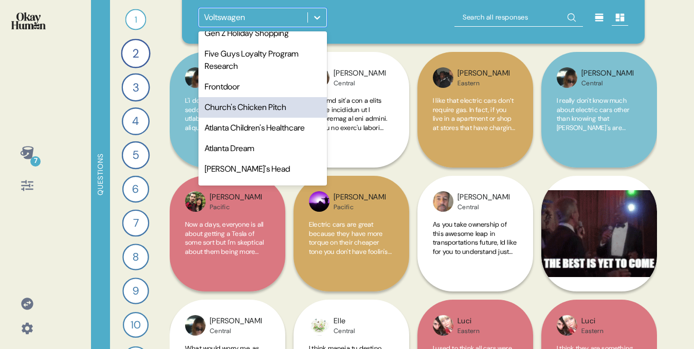
click at [258, 117] on div "Church's Chicken Pitch" at bounding box center [263, 107] width 129 height 21
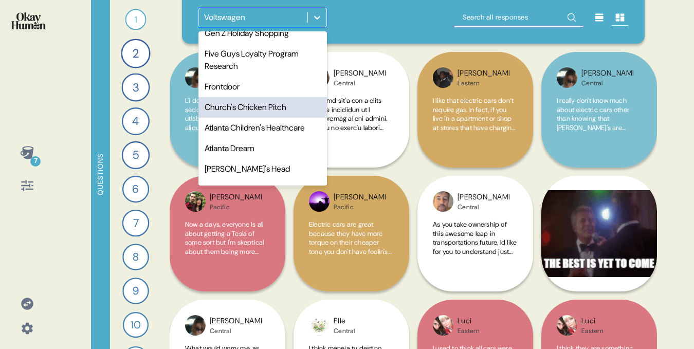
scroll to position [0, 0]
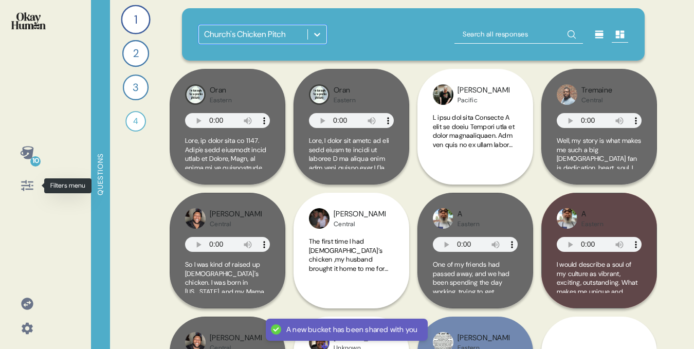
click at [24, 185] on icon at bounding box center [27, 186] width 12 height 11
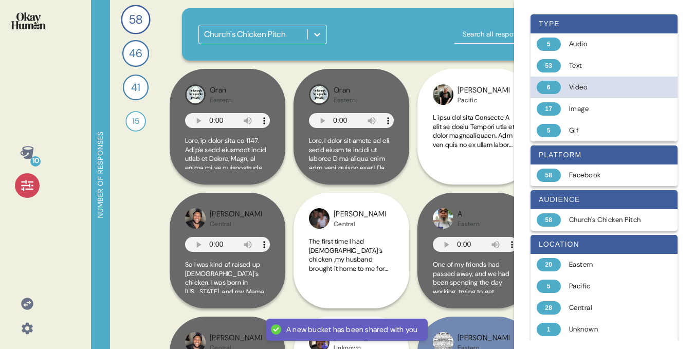
click at [580, 87] on div "Video" at bounding box center [610, 87] width 82 height 10
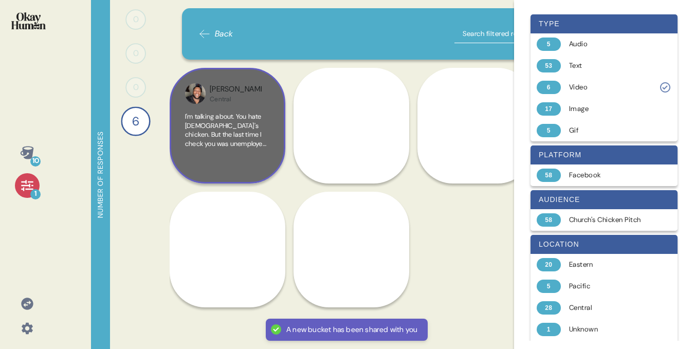
click at [230, 120] on span "I'm talking about. You hate [DEMOGRAPHIC_DATA]'s chicken. But the last time I c…" at bounding box center [227, 206] width 84 height 189
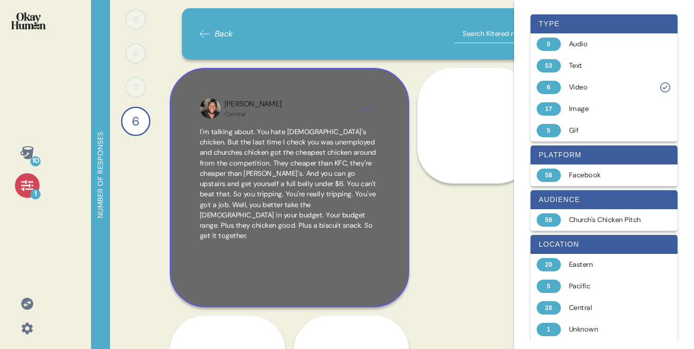
click at [292, 73] on div "[PERSON_NAME] Central I'm talking about. You hate [DEMOGRAPHIC_DATA]'s chicken.…" at bounding box center [290, 188] width 240 height 240
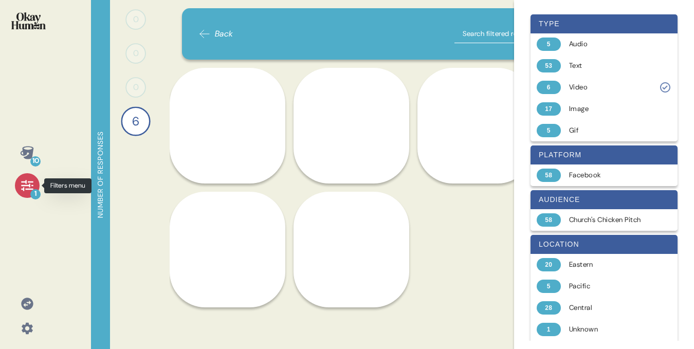
click at [25, 185] on icon at bounding box center [27, 186] width 12 height 11
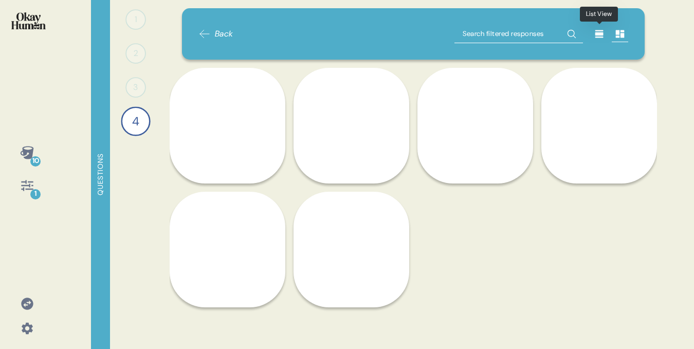
click at [604, 34] on icon at bounding box center [599, 34] width 10 height 10
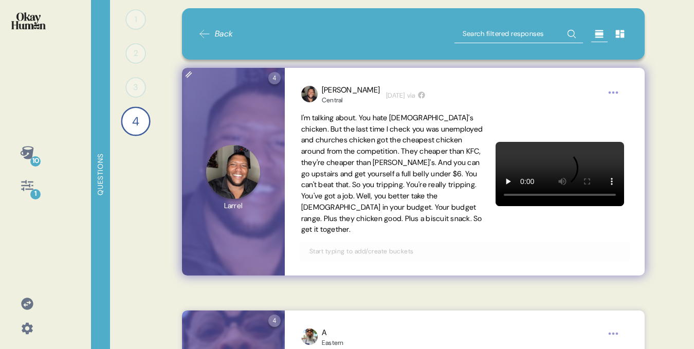
scroll to position [21, 0]
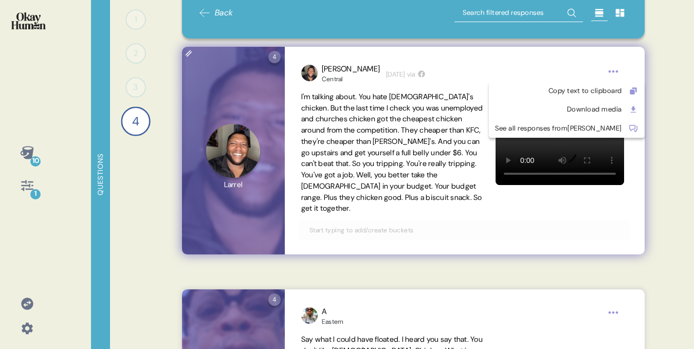
click at [615, 73] on html "10 1 Questions 1 0 Responses Responses 2 0 Responses Responses 3 0 Responses Re…" at bounding box center [347, 174] width 694 height 349
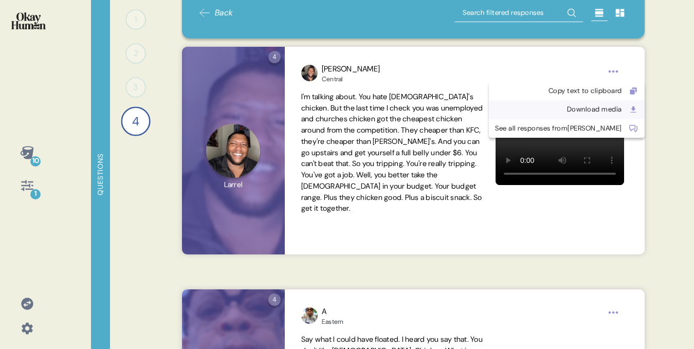
click at [567, 108] on div "Download media" at bounding box center [558, 109] width 127 height 10
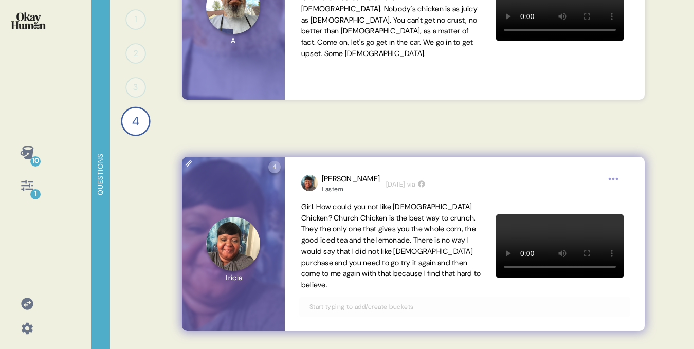
scroll to position [406, 0]
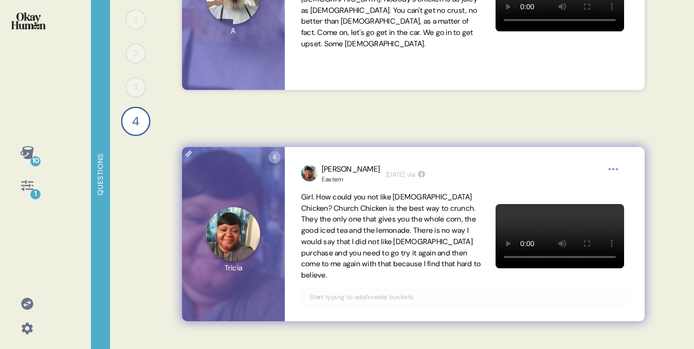
click at [534, 264] on video at bounding box center [560, 236] width 129 height 64
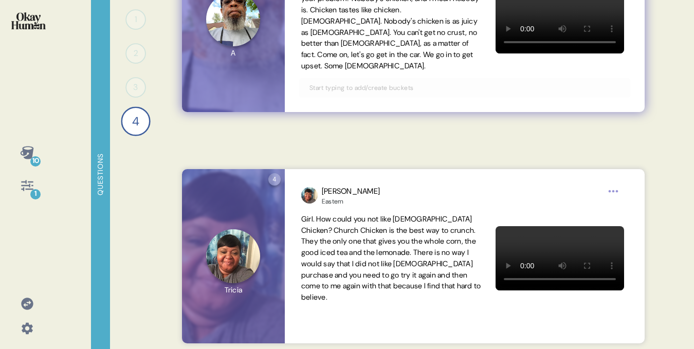
scroll to position [0, 0]
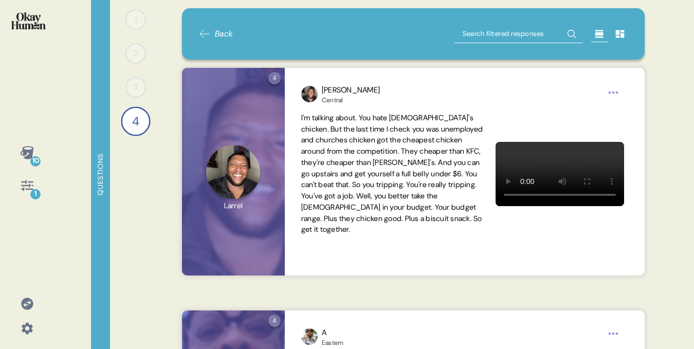
click at [224, 41] on div "Back" at bounding box center [216, 34] width 35 height 19
click at [213, 32] on span "Back" at bounding box center [216, 34] width 35 height 12
click at [207, 41] on div "Back" at bounding box center [216, 34] width 35 height 19
click at [216, 35] on span "Back" at bounding box center [224, 34] width 19 height 12
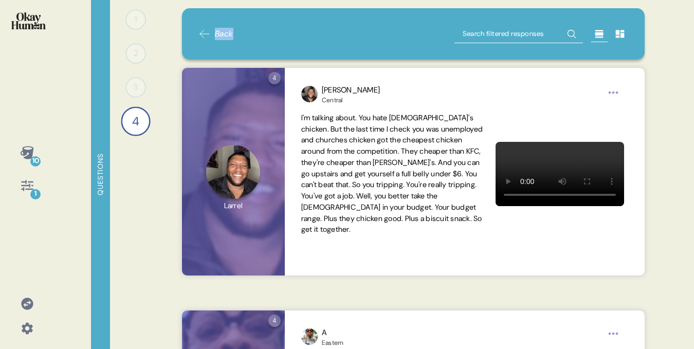
click at [216, 35] on span "Back" at bounding box center [224, 34] width 19 height 12
click at [33, 22] on img at bounding box center [28, 20] width 34 height 17
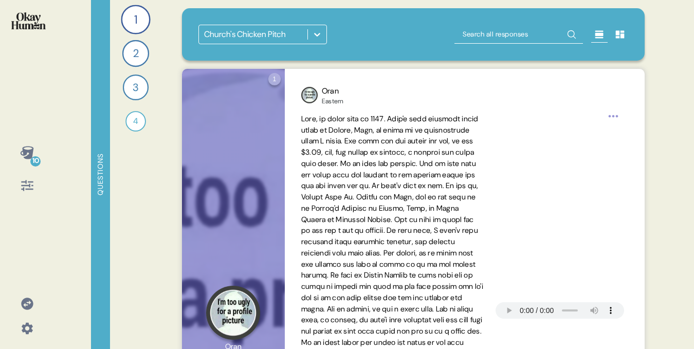
click at [317, 34] on icon at bounding box center [317, 34] width 10 height 10
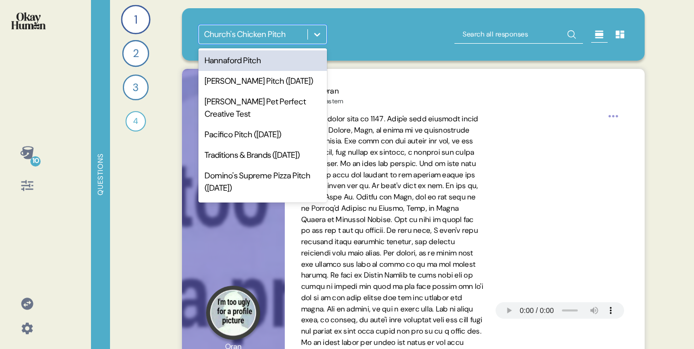
click at [249, 61] on div "Hannaford Pitch" at bounding box center [263, 60] width 129 height 21
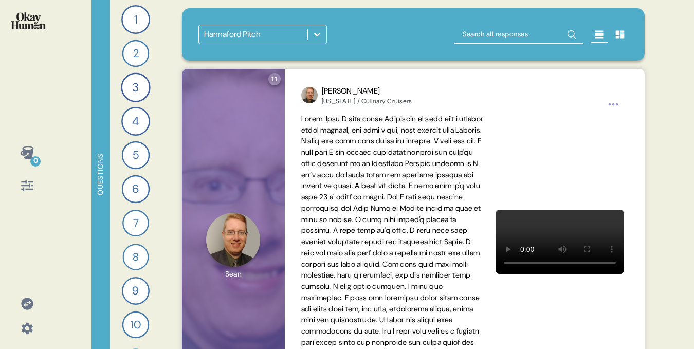
click at [27, 159] on icon at bounding box center [26, 152] width 13 height 13
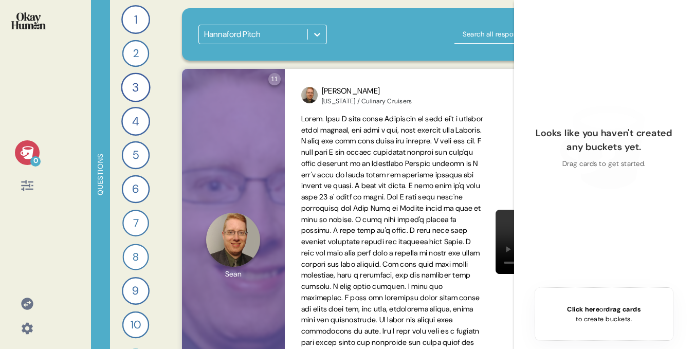
click at [27, 159] on icon at bounding box center [26, 152] width 13 height 13
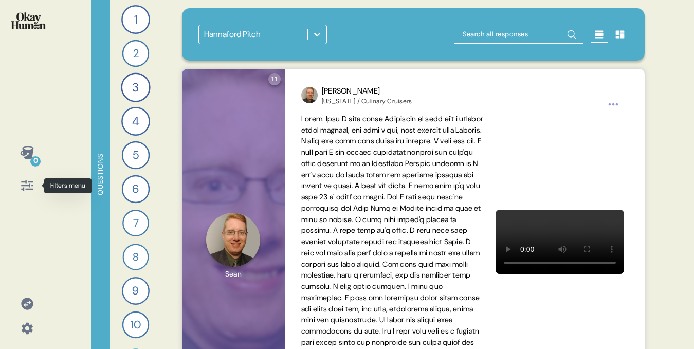
click at [26, 183] on icon at bounding box center [27, 185] width 14 height 14
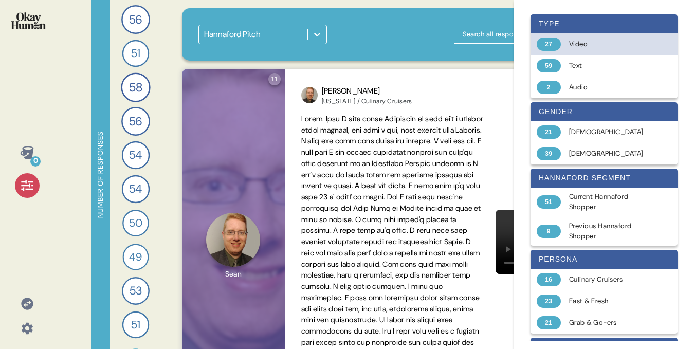
click at [580, 44] on div "Video" at bounding box center [610, 44] width 82 height 10
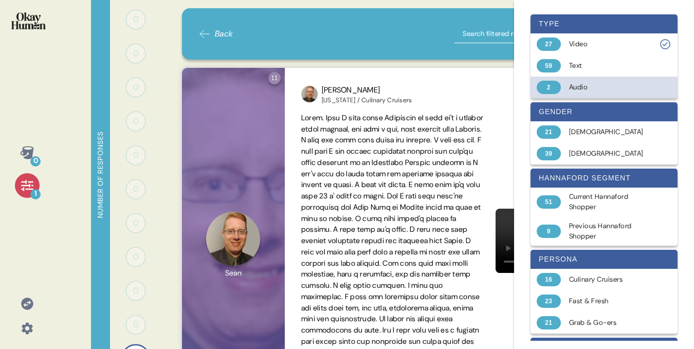
click at [571, 87] on div "Audio" at bounding box center [610, 87] width 82 height 10
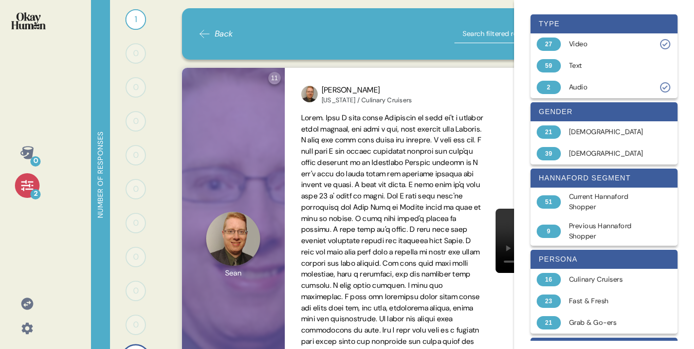
click at [27, 183] on icon at bounding box center [27, 185] width 14 height 14
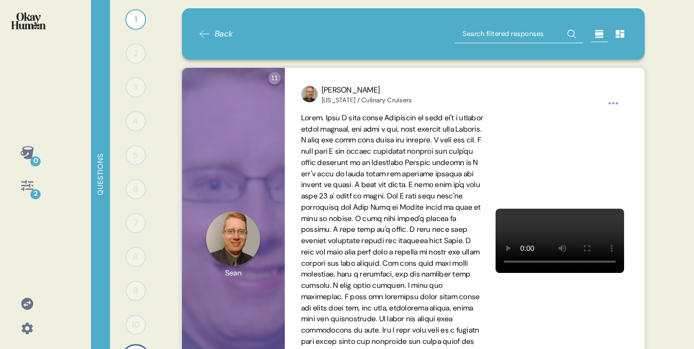
click at [619, 33] on icon at bounding box center [620, 34] width 9 height 8
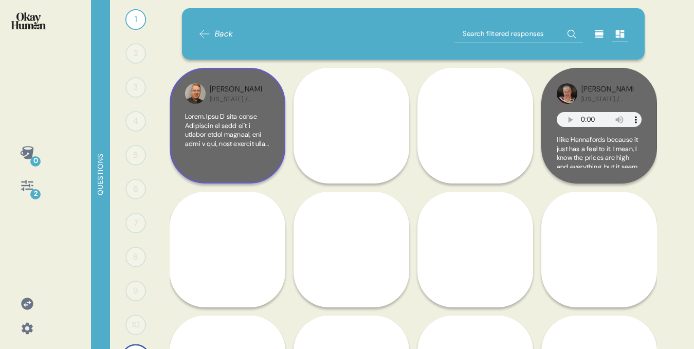
click at [246, 106] on div "[PERSON_NAME] [US_STATE] / Culinary Cruisers" at bounding box center [228, 126] width 116 height 116
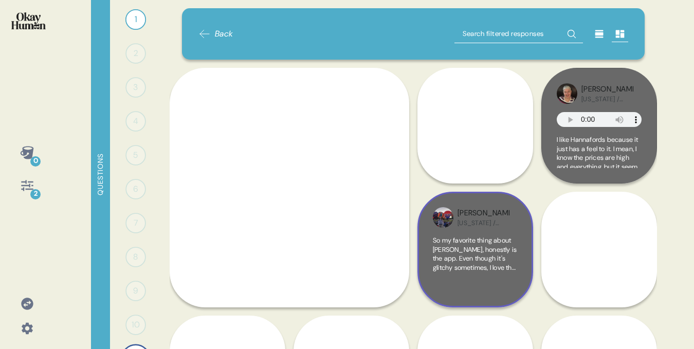
click at [461, 227] on div "[PERSON_NAME][US_STATE] / Grab & Go-ers" at bounding box center [475, 217] width 85 height 21
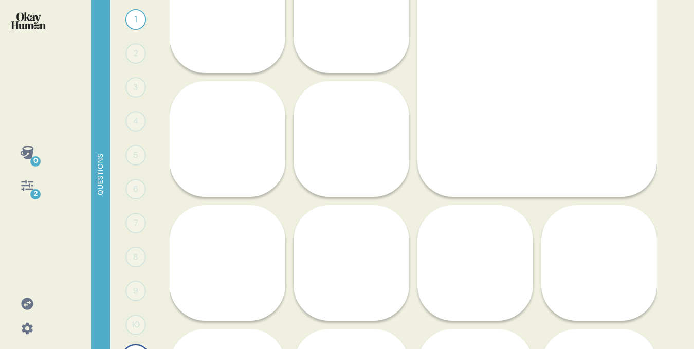
scroll to position [246, 0]
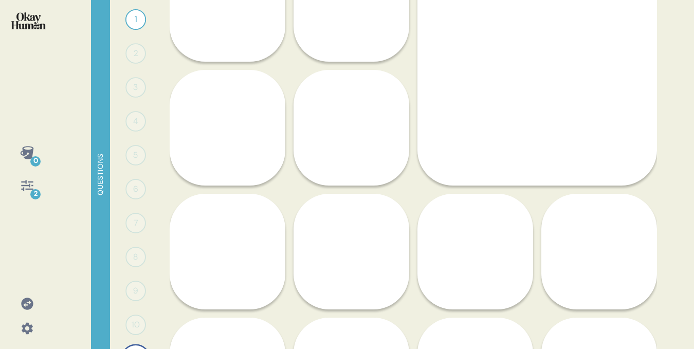
click at [610, 243] on div "Karena [US_STATE] / Fast & Fresh What do I like about [PERSON_NAME]? I enjoy th…" at bounding box center [600, 252] width 116 height 364
click at [606, 245] on div "Karena [US_STATE] / Fast & Fresh What do I like about [PERSON_NAME]? I enjoy th…" at bounding box center [600, 252] width 116 height 364
click at [592, 281] on div "Karena [US_STATE] / Fast & Fresh What do I like about [PERSON_NAME]? I enjoy th…" at bounding box center [600, 252] width 116 height 364
click at [463, 245] on span "When I think about [PERSON_NAME], what actually comes to mind is their help whe…" at bounding box center [475, 301] width 84 height 126
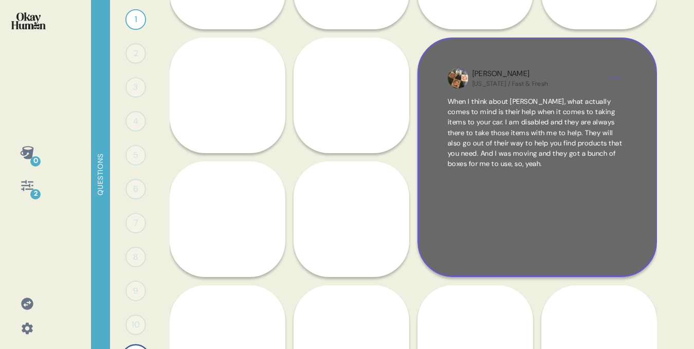
scroll to position [293, 0]
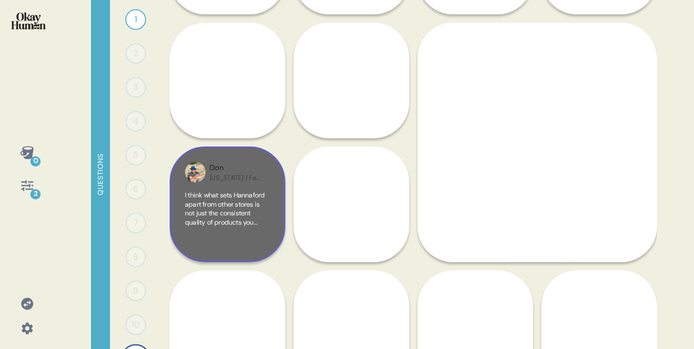
click at [240, 168] on div "Don" at bounding box center [236, 168] width 52 height 11
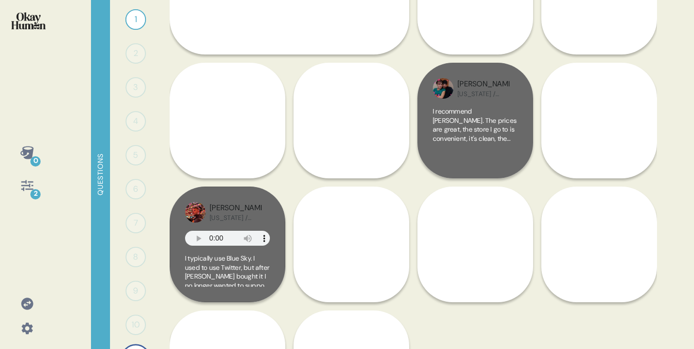
scroll to position [0, 0]
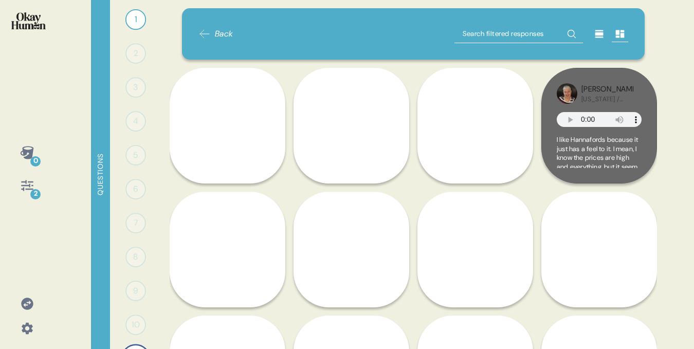
click at [236, 30] on div "Back" at bounding box center [414, 34] width 430 height 19
click at [225, 32] on span "Back" at bounding box center [224, 34] width 19 height 12
click at [224, 32] on span "Back" at bounding box center [224, 34] width 19 height 12
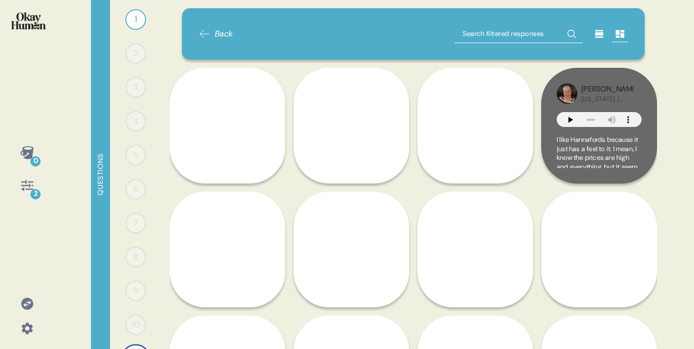
click at [47, 16] on div "0 2" at bounding box center [27, 174] width 54 height 349
click at [38, 17] on img at bounding box center [28, 20] width 34 height 17
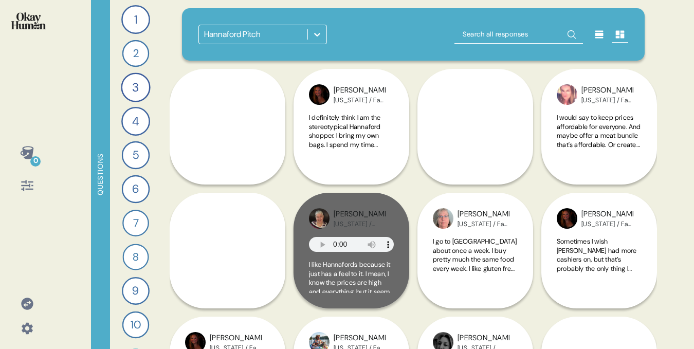
click at [38, 17] on img at bounding box center [28, 20] width 34 height 17
click at [311, 33] on div at bounding box center [317, 34] width 19 height 19
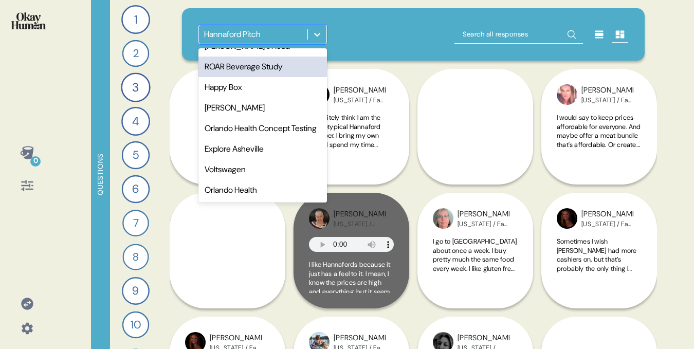
scroll to position [652, 0]
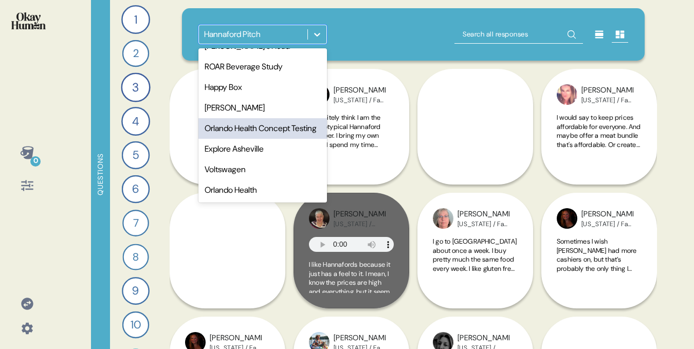
click at [256, 119] on div "Orlando Health Concept Testing" at bounding box center [263, 128] width 129 height 21
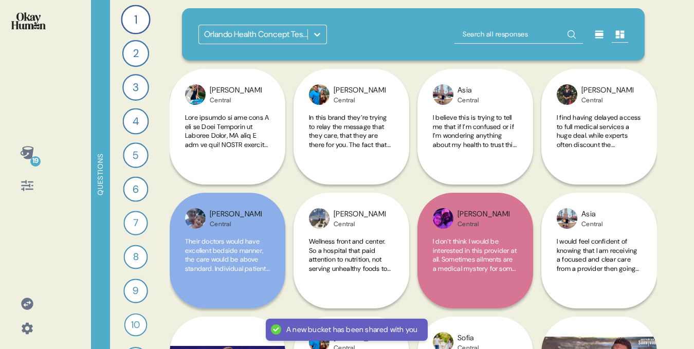
click at [24, 148] on icon at bounding box center [27, 153] width 14 height 14
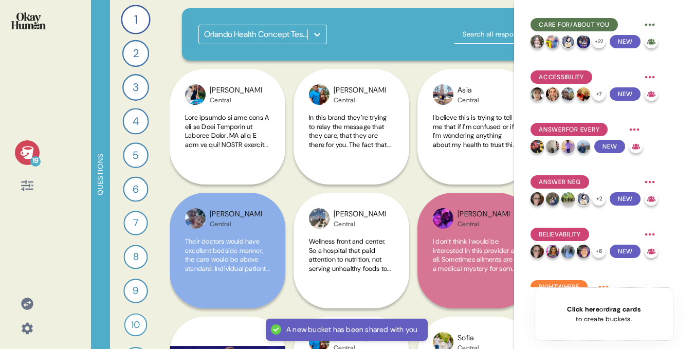
click at [24, 148] on icon at bounding box center [27, 153] width 14 height 14
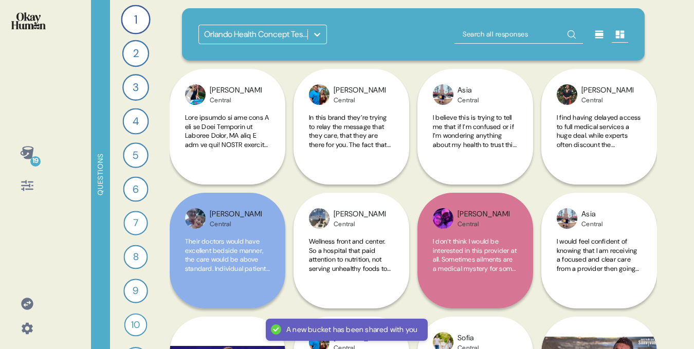
click at [27, 188] on icon at bounding box center [27, 185] width 14 height 14
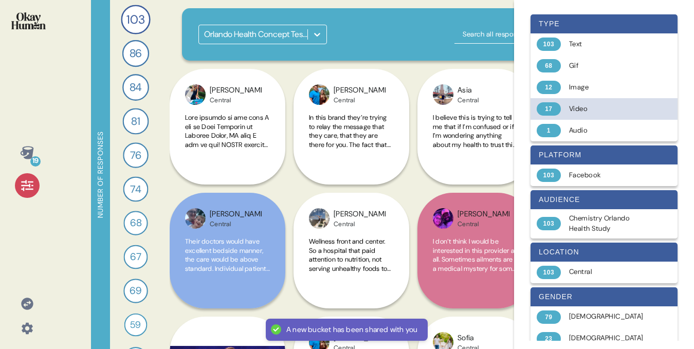
click at [579, 104] on div "Video" at bounding box center [610, 109] width 82 height 10
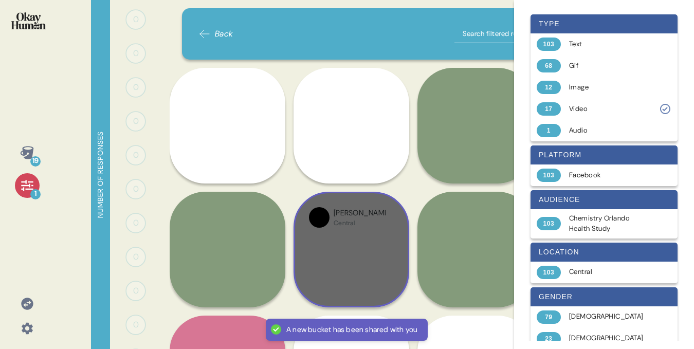
click at [349, 239] on div at bounding box center [351, 264] width 85 height 56
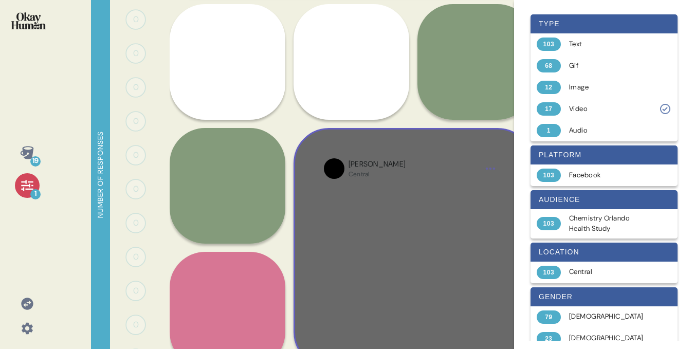
scroll to position [57, 0]
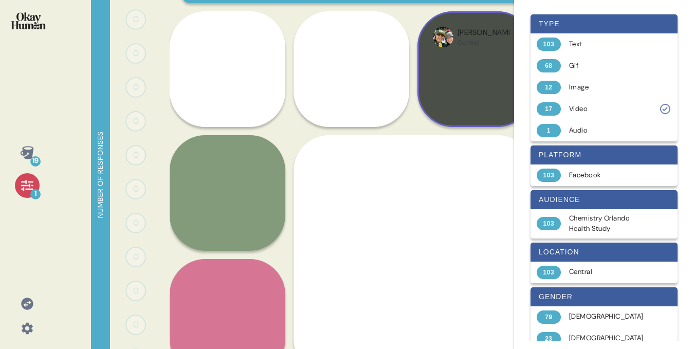
click at [453, 68] on div at bounding box center [475, 84] width 85 height 56
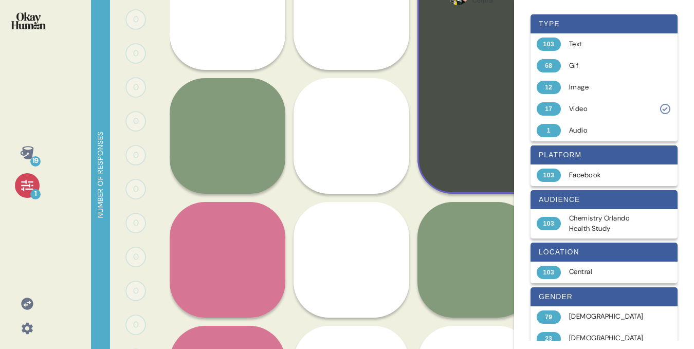
scroll to position [116, 0]
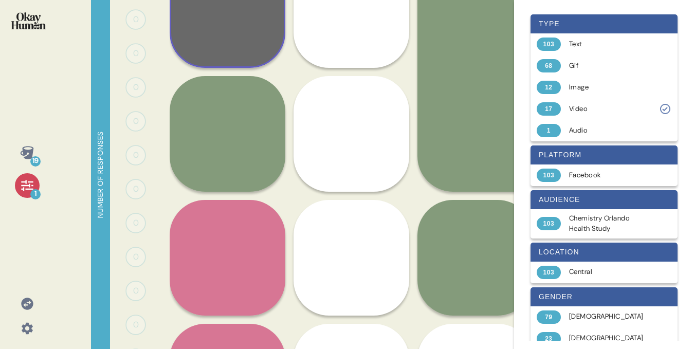
click at [215, 50] on div at bounding box center [227, 24] width 85 height 56
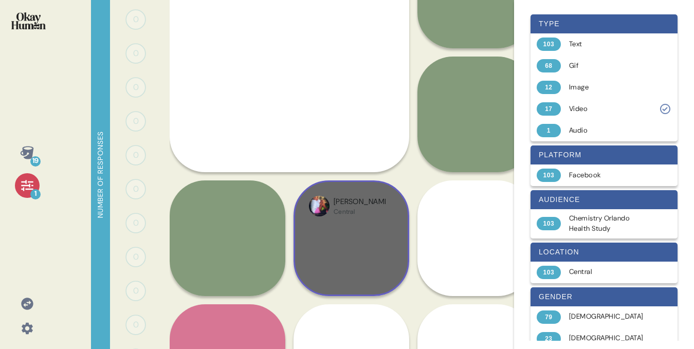
scroll to position [137, 0]
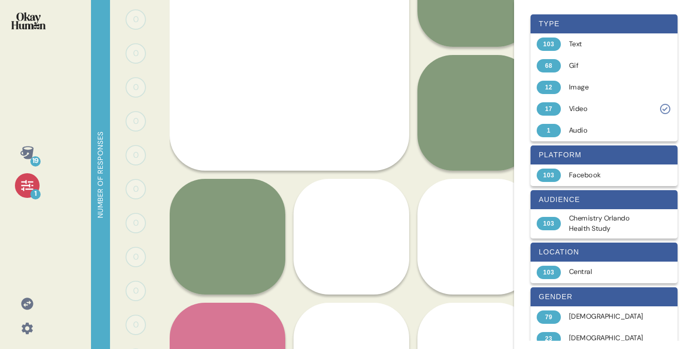
click at [259, 213] on div "[PERSON_NAME][GEOGRAPHIC_DATA]" at bounding box center [228, 299] width 116 height 240
click at [250, 214] on div "[PERSON_NAME][GEOGRAPHIC_DATA]" at bounding box center [228, 299] width 116 height 240
click at [213, 224] on div "[PERSON_NAME][GEOGRAPHIC_DATA]" at bounding box center [228, 299] width 116 height 240
click at [156, 105] on div "0 0 Responses Responses 0 0 Responses Responses 0 0 Responses Responses 0 0 Res…" at bounding box center [135, 174] width 51 height 349
click at [239, 225] on div "[PERSON_NAME][GEOGRAPHIC_DATA]" at bounding box center [228, 299] width 116 height 240
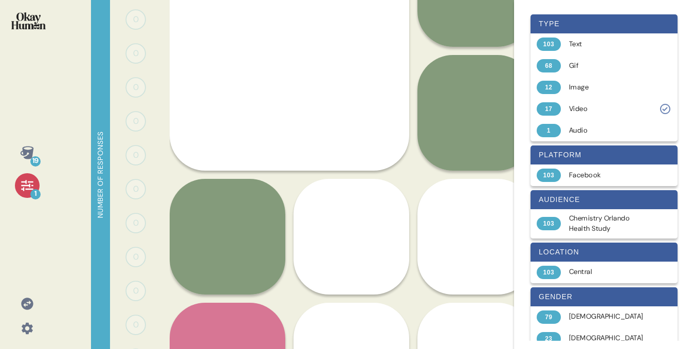
click at [239, 225] on div "[PERSON_NAME][GEOGRAPHIC_DATA]" at bounding box center [228, 299] width 116 height 240
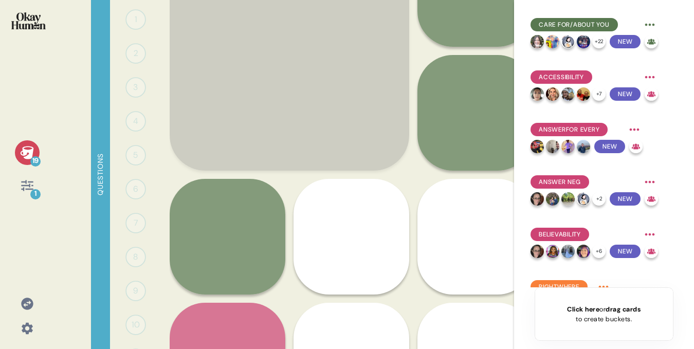
scroll to position [312, 0]
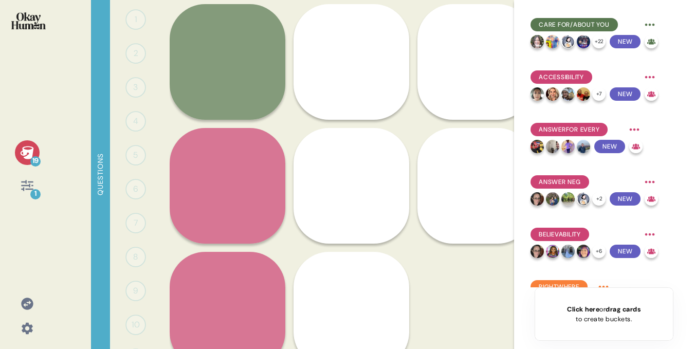
click at [417, 233] on div "Asia Central [PERSON_NAME] Central Paige Central Lailasmommy Central [PERSON_NA…" at bounding box center [414, 66] width 488 height 620
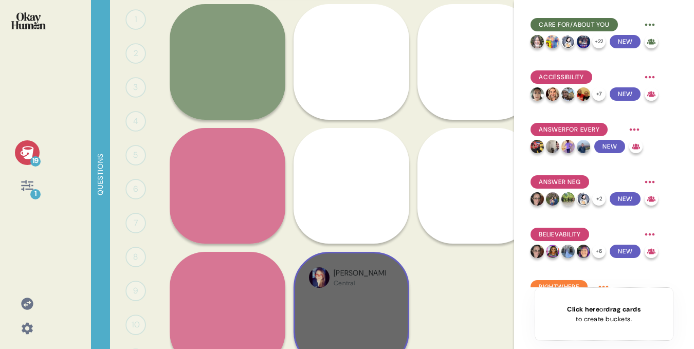
click at [341, 286] on div "Central" at bounding box center [360, 283] width 52 height 8
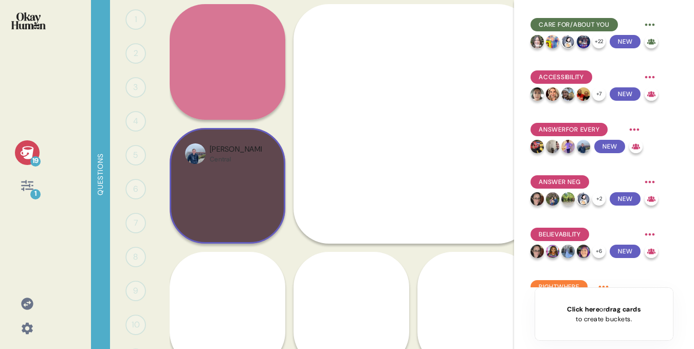
click at [252, 163] on div "[PERSON_NAME] Central" at bounding box center [236, 154] width 52 height 20
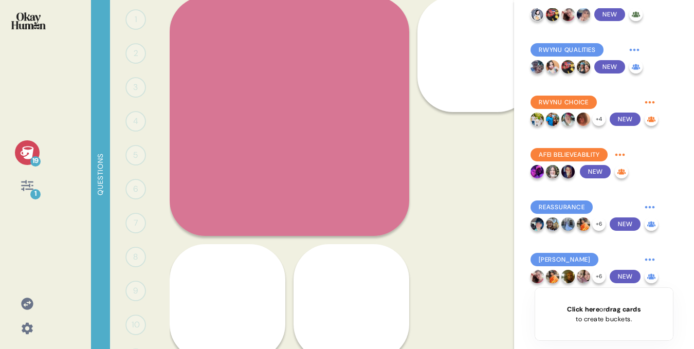
scroll to position [345, 0]
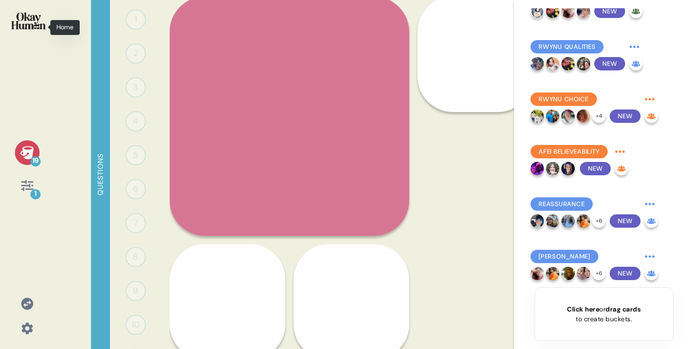
click at [28, 22] on img at bounding box center [28, 20] width 34 height 17
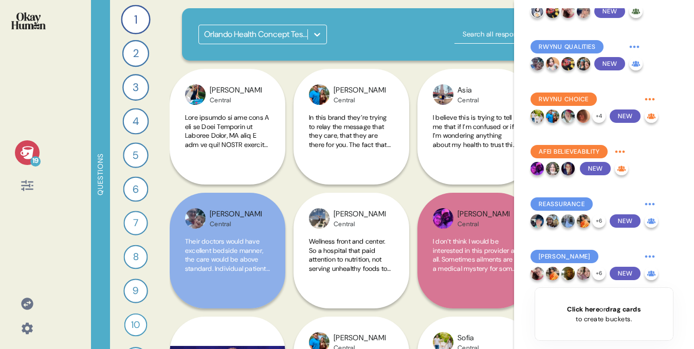
click at [317, 34] on icon at bounding box center [317, 34] width 10 height 10
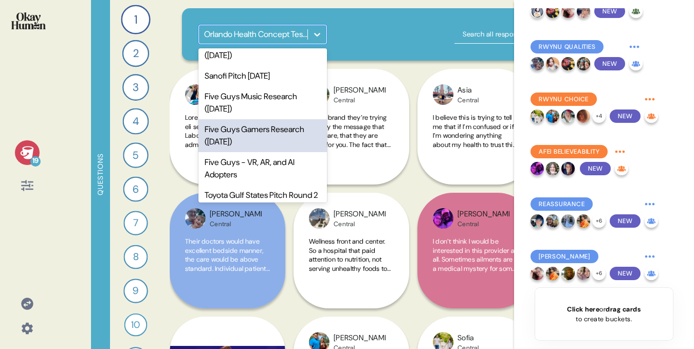
scroll to position [185, 0]
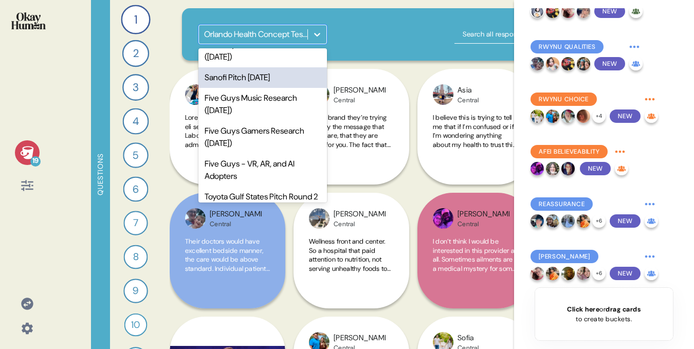
click at [259, 83] on div "Sanofi Pitch [DATE]" at bounding box center [263, 77] width 129 height 21
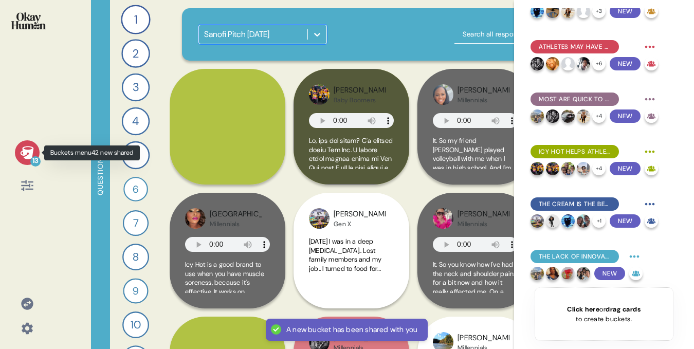
click at [25, 155] on icon at bounding box center [26, 152] width 13 height 13
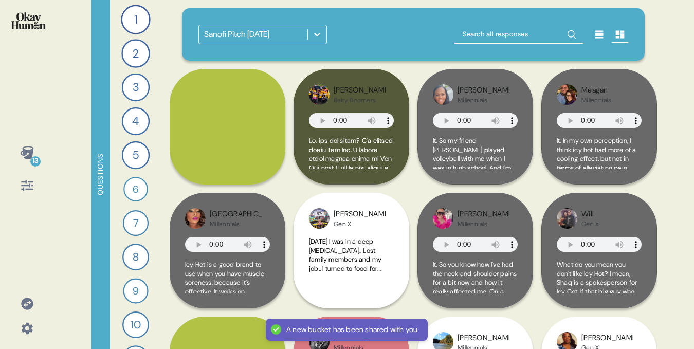
click at [25, 155] on icon at bounding box center [26, 152] width 13 height 13
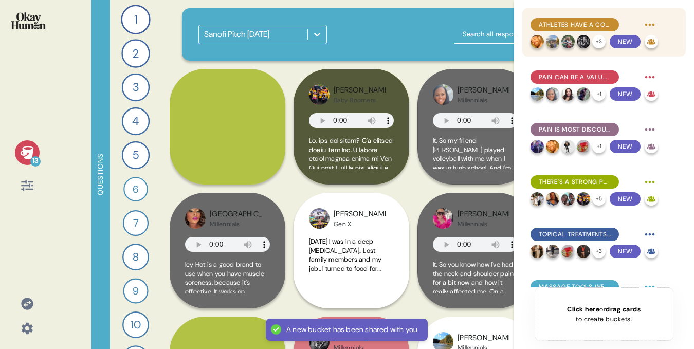
click at [561, 24] on span "Athletes have a complex relationship with pain, going beyond the purely negativ…" at bounding box center [575, 24] width 72 height 9
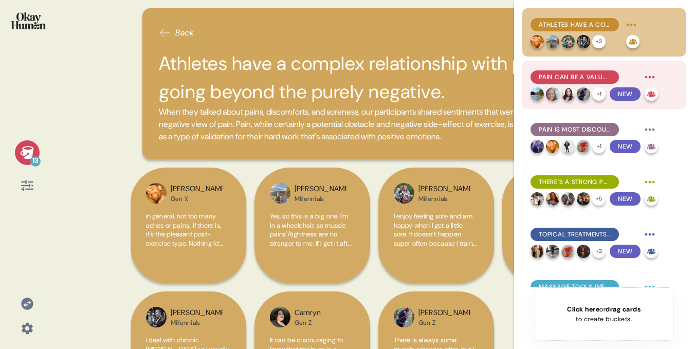
click at [554, 82] on div "Pain can be a valuable way for athletes to know their bodies." at bounding box center [575, 76] width 88 height 13
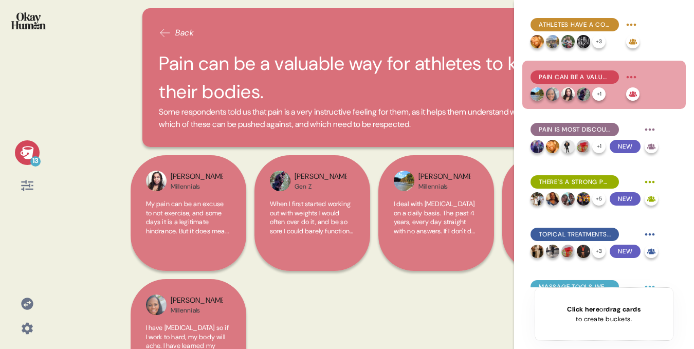
scroll to position [21, 0]
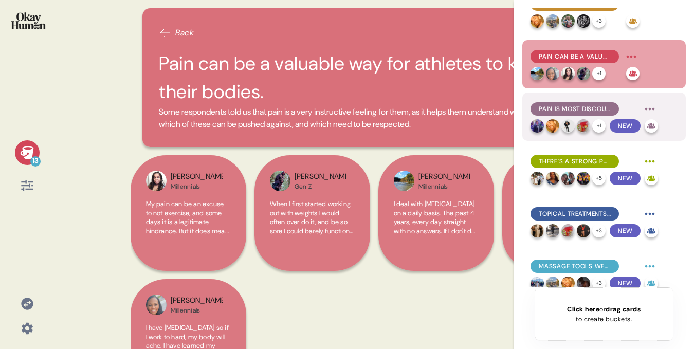
click at [554, 112] on span "Pain is most discouraging when it prevents further exercise or progress." at bounding box center [575, 108] width 72 height 9
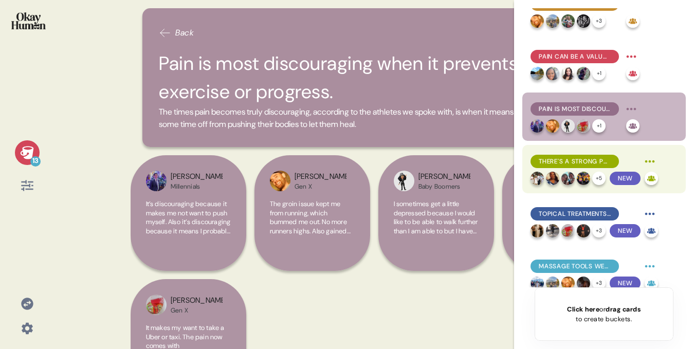
click at [564, 155] on div "There's a strong preference to deal with pain and soreness without turning to m…" at bounding box center [575, 161] width 88 height 13
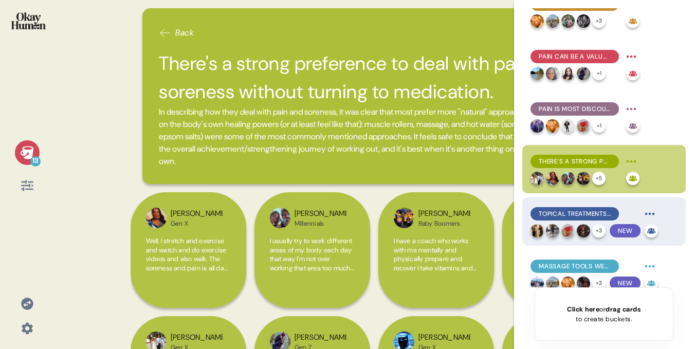
click at [563, 213] on span "Topical treatments were mentioned infrequently, and not at all by Gen Z." at bounding box center [575, 213] width 72 height 9
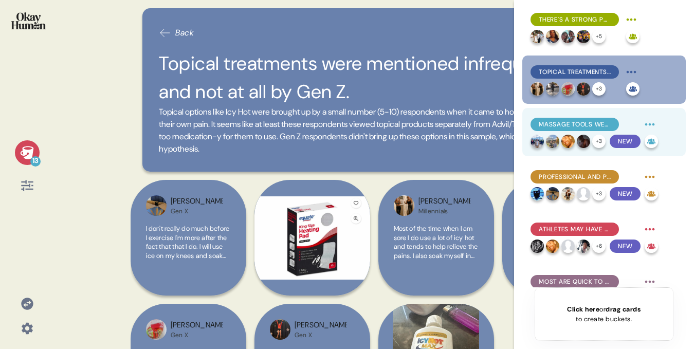
scroll to position [165, 0]
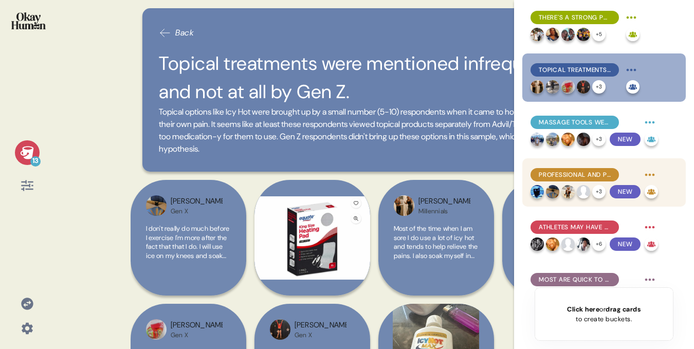
click at [563, 165] on div "Professional and personal advice are still favorite resources, even among young…" at bounding box center [604, 182] width 164 height 48
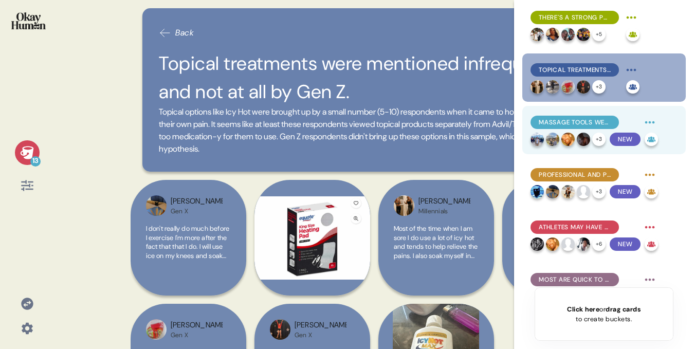
click at [569, 121] on span "Massage tools were the most in-demand products, though some did mention hot/col…" at bounding box center [575, 122] width 72 height 9
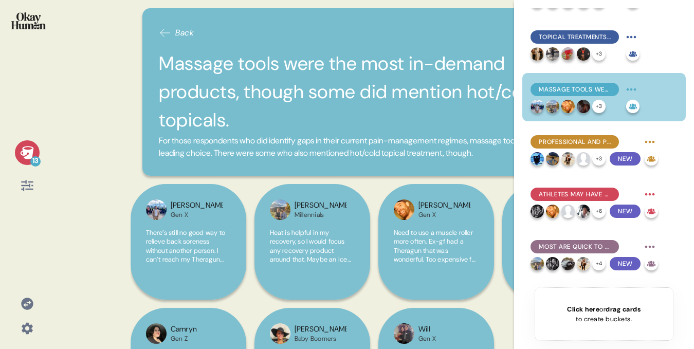
scroll to position [221, 0]
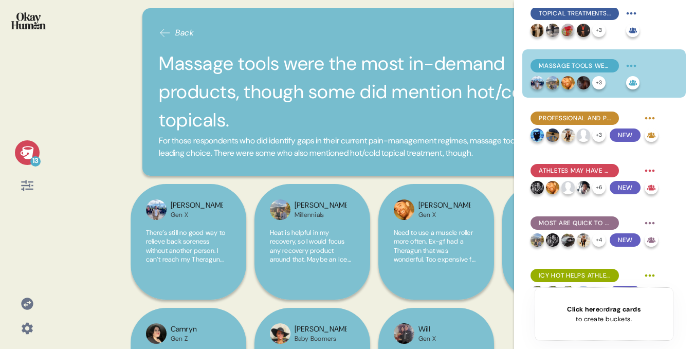
click at [563, 150] on div "Professional and personal advice are still favorite resources, even among young…" at bounding box center [604, 126] width 164 height 48
click at [568, 98] on div "Athletes have a complex relationship with pain, going beyond the purely negativ…" at bounding box center [604, 147] width 164 height 279
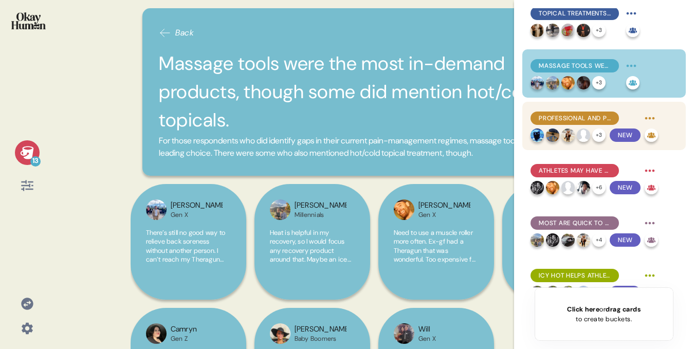
click at [559, 126] on div "Professional and personal advice are still favorite resources, even among young…" at bounding box center [595, 118] width 128 height 16
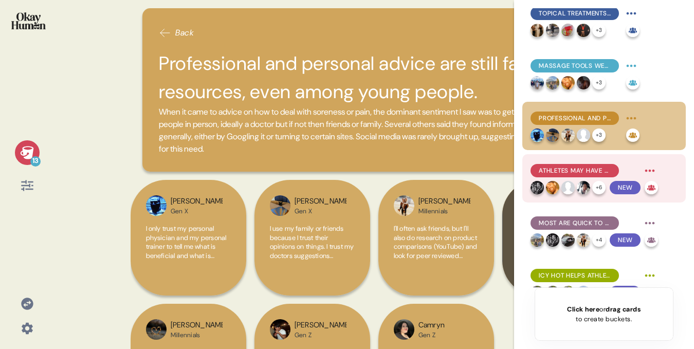
click at [564, 170] on span "Athletes may have a preference for social media content that they see as useful…" at bounding box center [575, 170] width 72 height 9
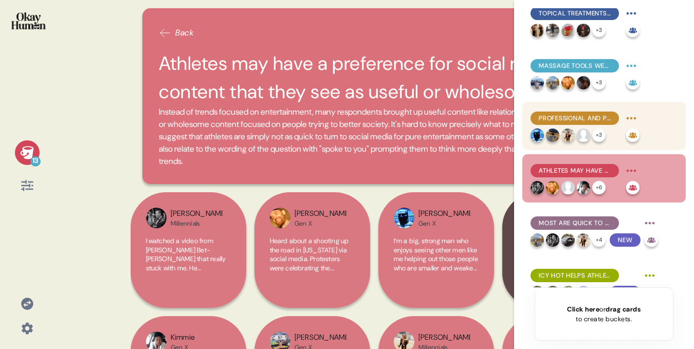
click at [568, 110] on div "Professional and personal advice are still favorite resources, even among young…" at bounding box center [585, 118] width 109 height 16
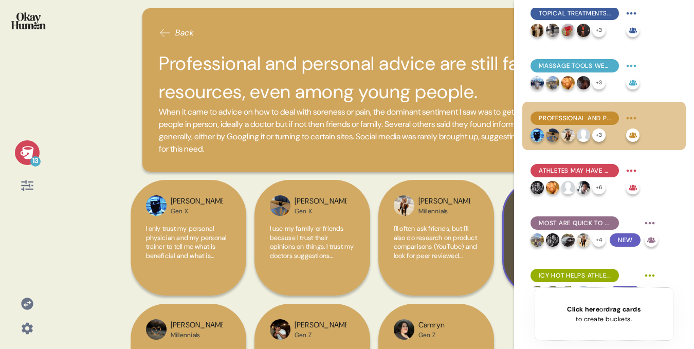
click at [507, 230] on div "[PERSON_NAME] If I have soreness and pain, I consult my chiropractor, my massag…" at bounding box center [560, 238] width 116 height 116
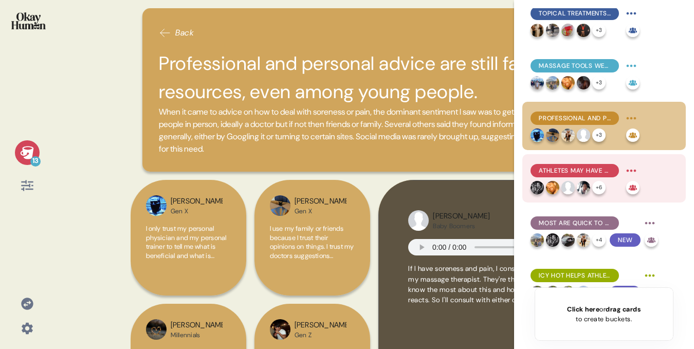
click at [575, 170] on span "Athletes may have a preference for social media content that they see as useful…" at bounding box center [575, 170] width 72 height 9
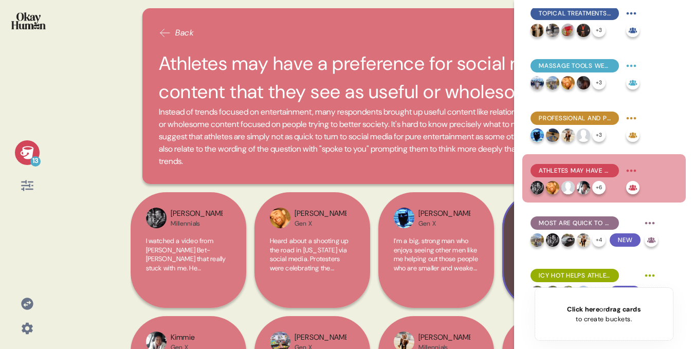
click at [513, 261] on div "[PERSON_NAME] Baby Boomers I just read an article on the best foods to eat for …" at bounding box center [560, 250] width 116 height 116
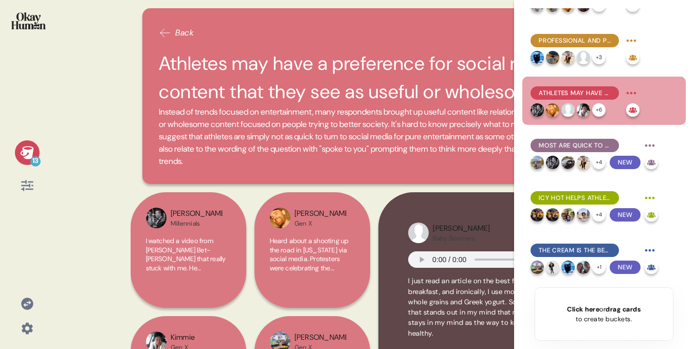
scroll to position [304, 0]
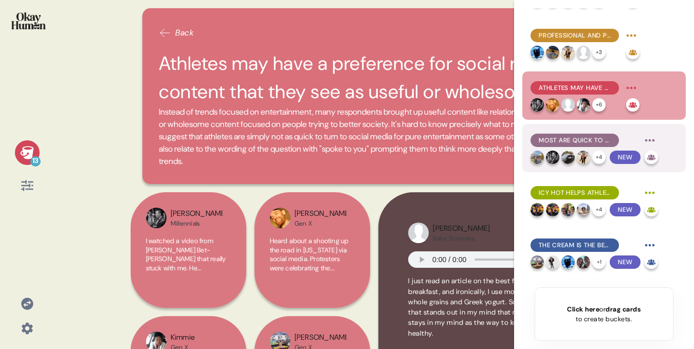
click at [568, 138] on span "Most are quick to recommend Icy Hot, though they note its limitations." at bounding box center [575, 140] width 72 height 9
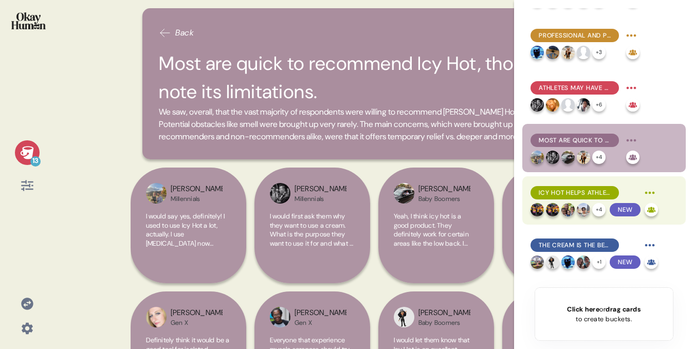
click at [572, 195] on span "Icy Hot helps athletes recover naturally (enough) and avoid the long-term conse…" at bounding box center [575, 192] width 72 height 9
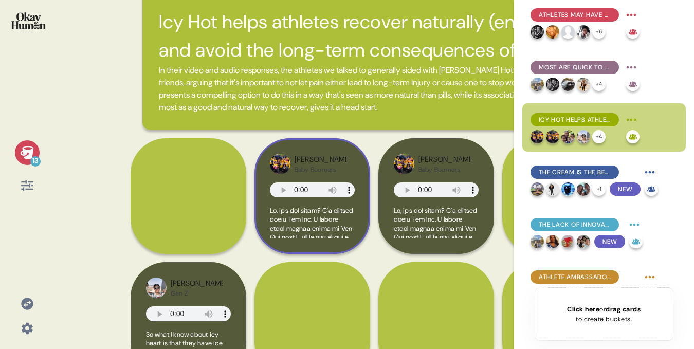
scroll to position [41, 0]
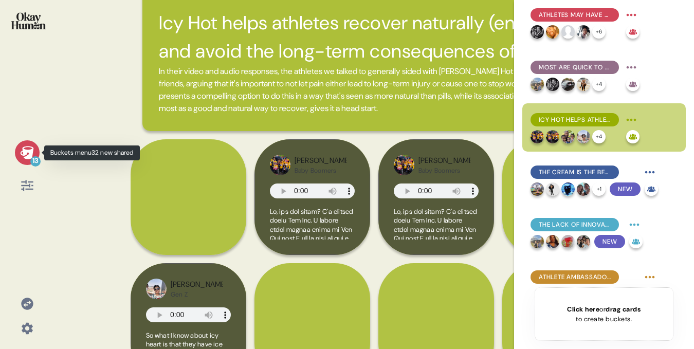
click at [34, 154] on icon at bounding box center [27, 153] width 14 height 14
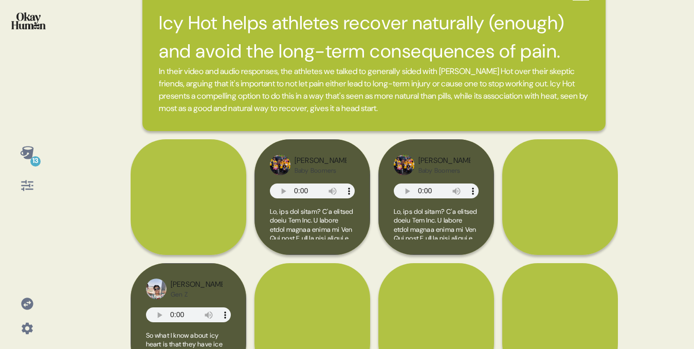
scroll to position [0, 0]
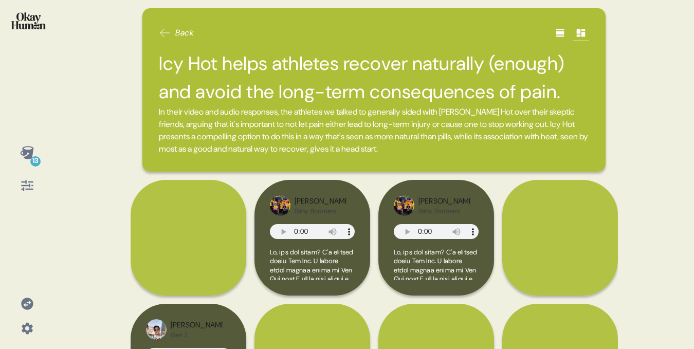
click at [559, 30] on icon at bounding box center [560, 33] width 10 height 10
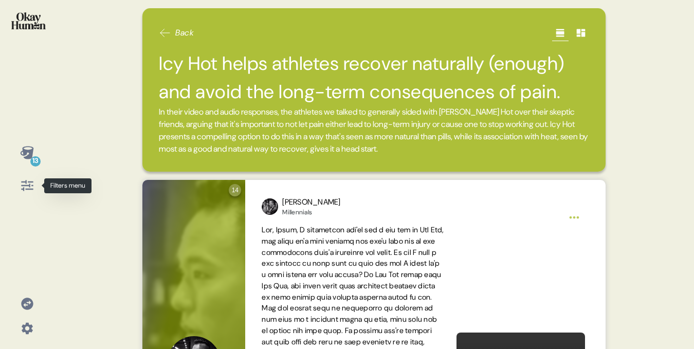
click at [22, 184] on icon at bounding box center [27, 185] width 14 height 14
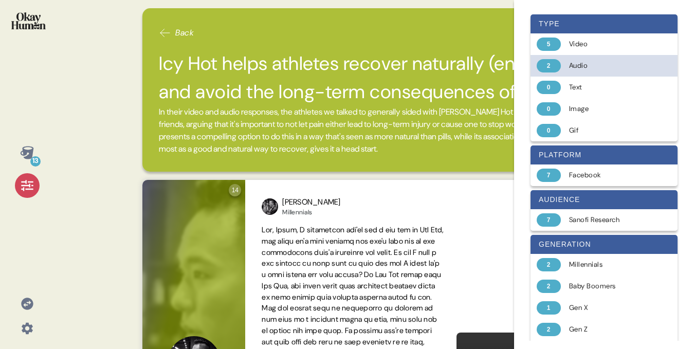
click at [579, 67] on div "Audio" at bounding box center [610, 66] width 82 height 10
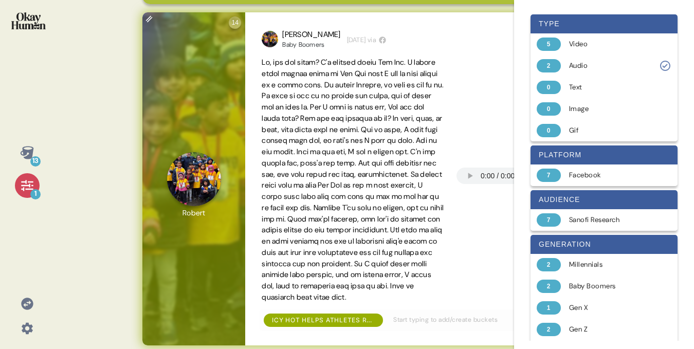
scroll to position [104, 0]
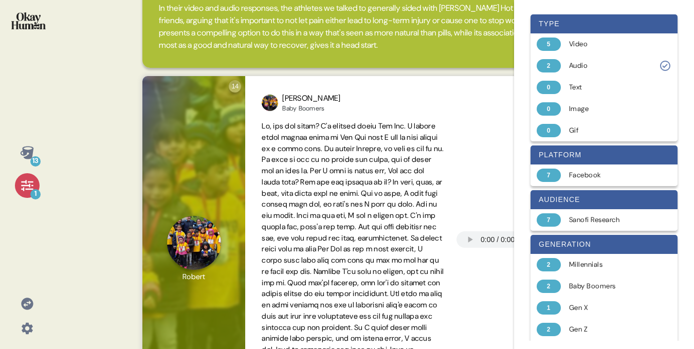
click at [17, 188] on div "1" at bounding box center [27, 185] width 25 height 25
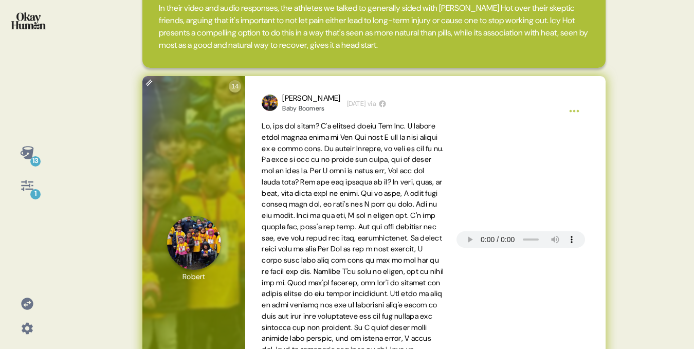
click at [570, 110] on html "13 1 Back Icy Hot helps athletes recover naturally (enough) and avoid the long-…" at bounding box center [347, 174] width 694 height 349
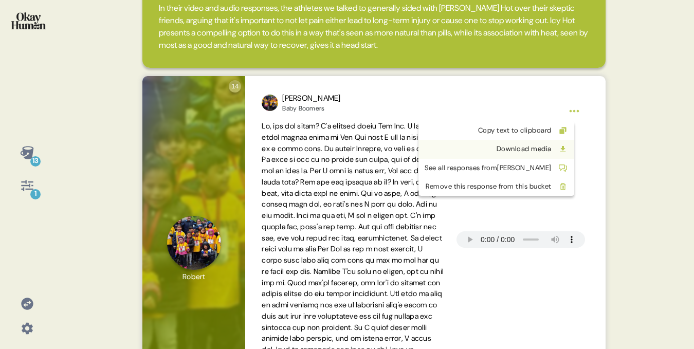
click at [528, 147] on div "Download media" at bounding box center [488, 149] width 127 height 10
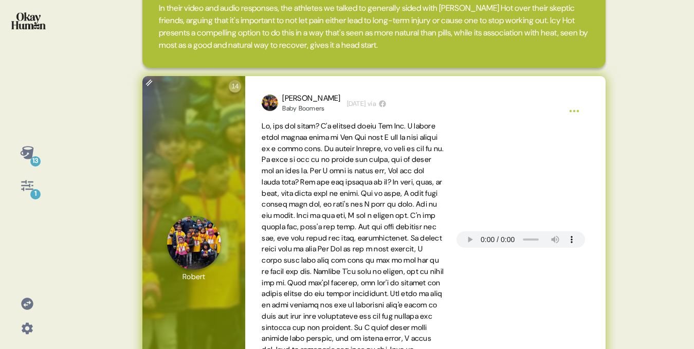
scroll to position [0, 0]
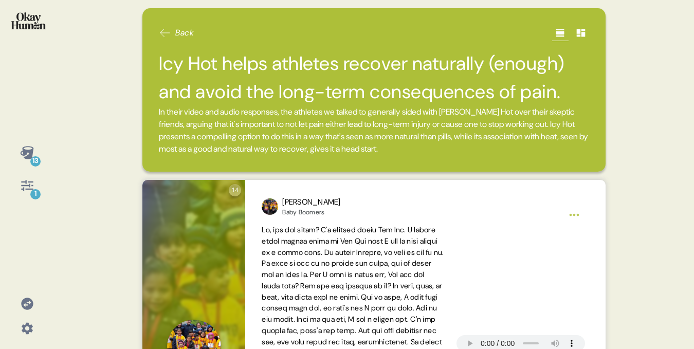
click at [179, 32] on span "Back" at bounding box center [184, 33] width 19 height 12
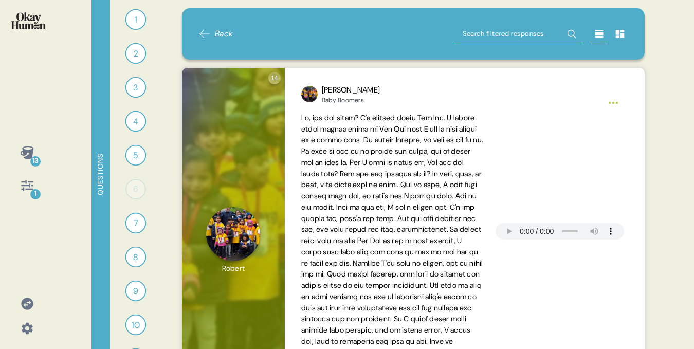
click at [225, 36] on span "Back" at bounding box center [224, 34] width 19 height 12
click at [39, 26] on img at bounding box center [28, 20] width 34 height 17
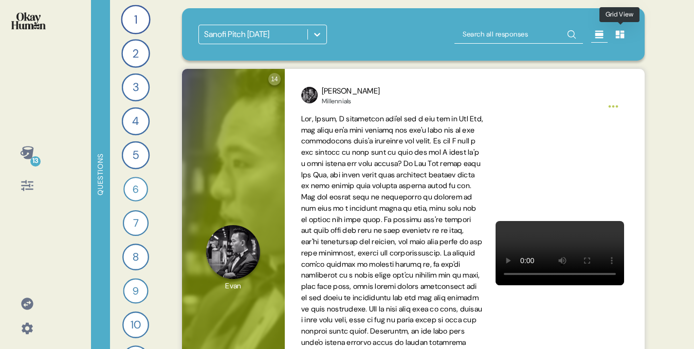
click at [620, 35] on icon at bounding box center [620, 34] width 10 height 10
